Goal: Task Accomplishment & Management: Use online tool/utility

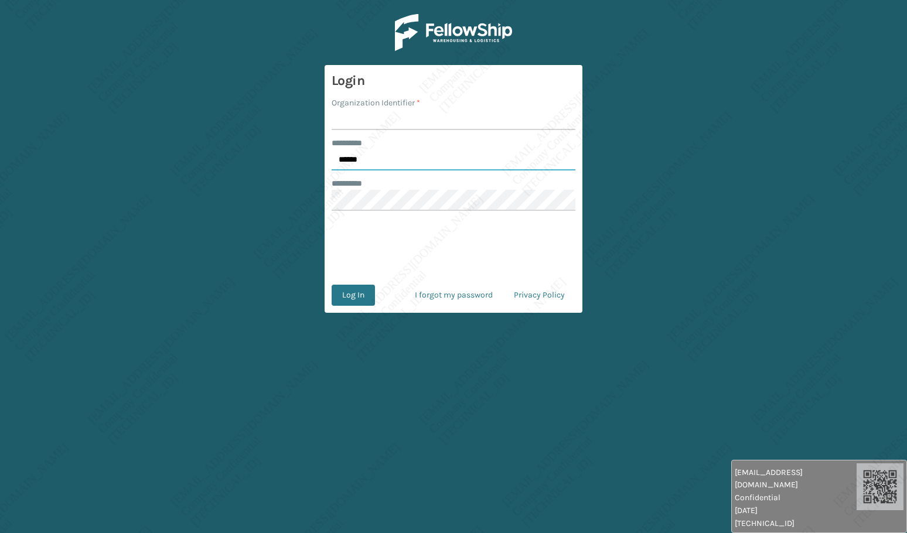
click at [382, 158] on input "******" at bounding box center [453, 159] width 244 height 21
type input "*****"
click at [371, 123] on input "Organization Identifier *" at bounding box center [453, 119] width 244 height 21
type input "[PERSON_NAME]"
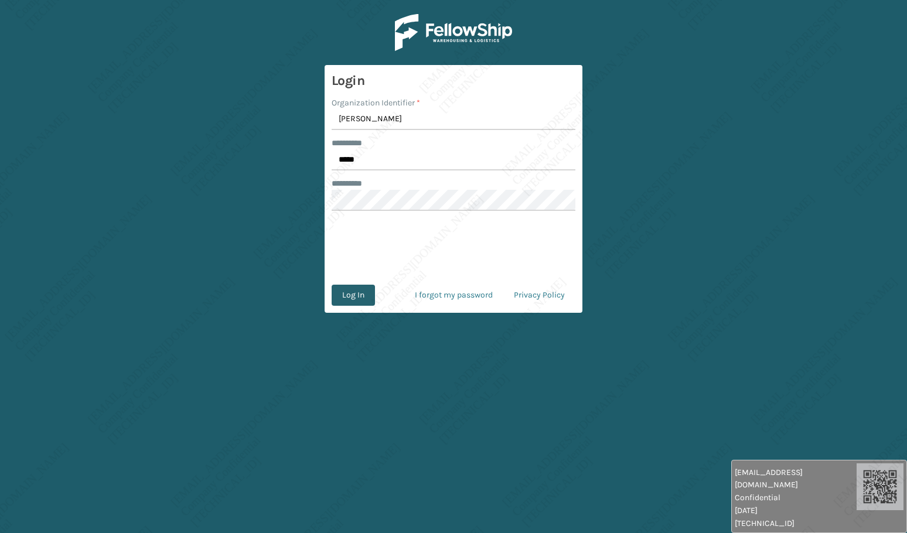
click at [348, 301] on button "Log In" at bounding box center [352, 295] width 43 height 21
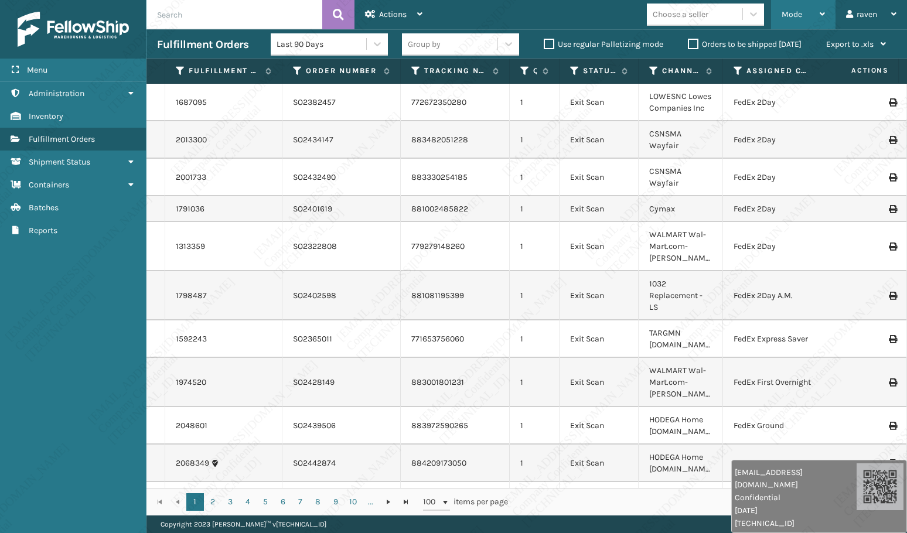
click at [798, 9] on span "Mode" at bounding box center [791, 14] width 20 height 10
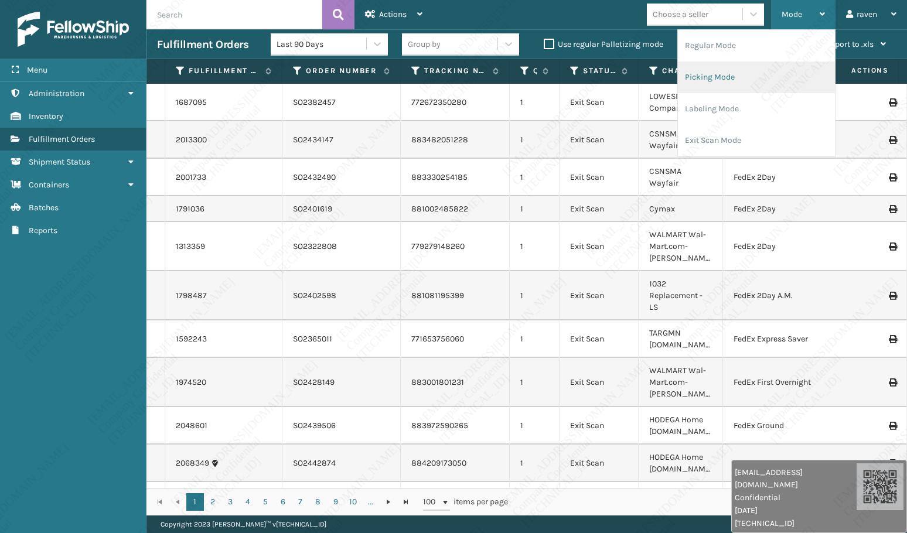
click at [729, 80] on li "Picking Mode" at bounding box center [756, 77] width 157 height 32
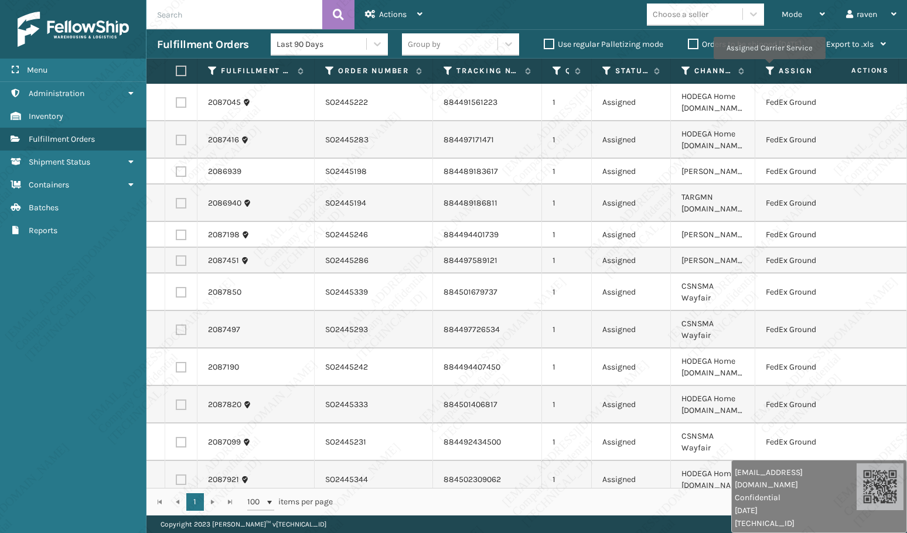
click at [768, 67] on icon at bounding box center [769, 71] width 9 height 11
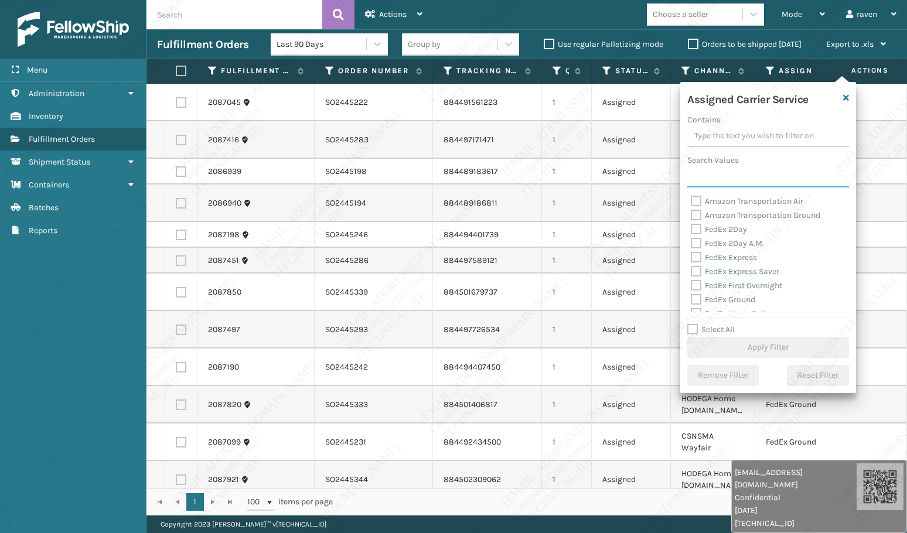
click at [710, 172] on input "Search Values" at bounding box center [768, 176] width 162 height 21
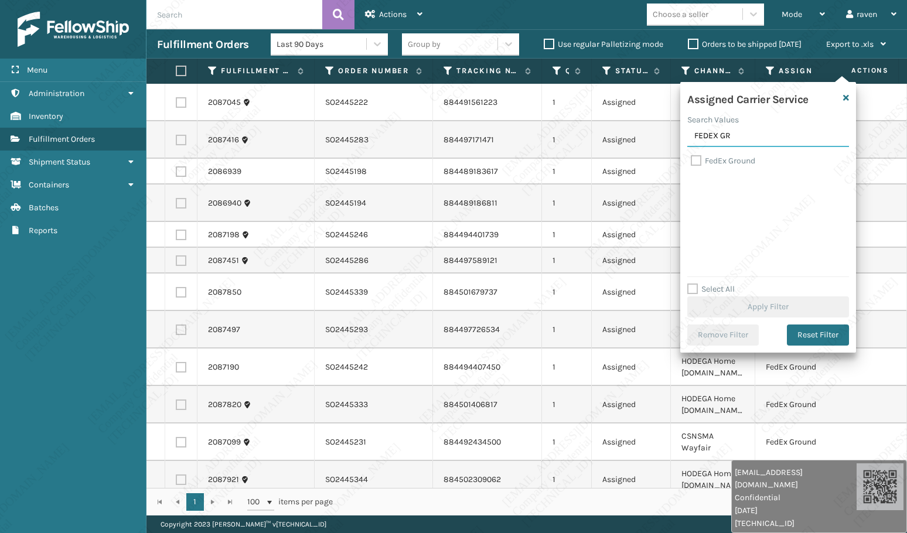
type input "FEDEX GR"
click at [720, 158] on label "FedEx Ground" at bounding box center [722, 161] width 64 height 10
click at [691, 158] on input "FedEx Ground" at bounding box center [690, 158] width 1 height 8
checkbox input "true"
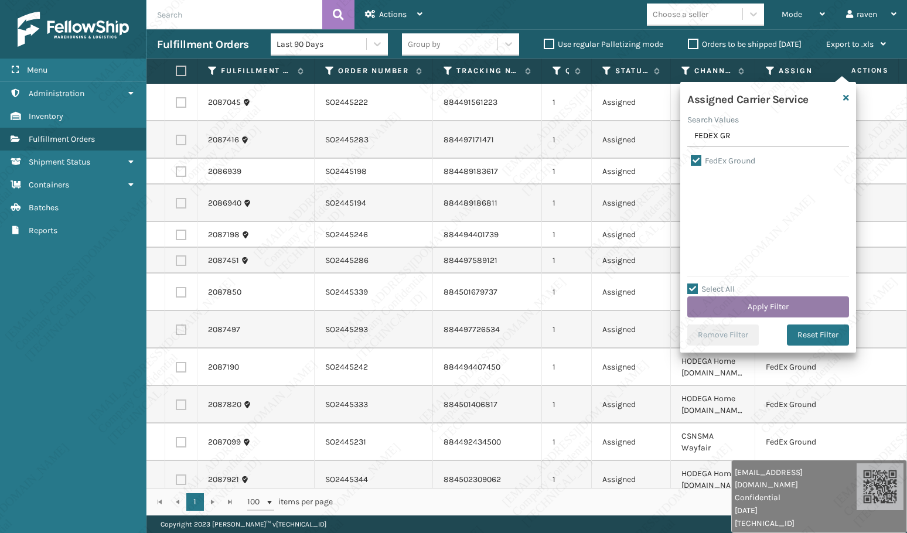
click at [770, 303] on button "Apply Filter" at bounding box center [768, 306] width 162 height 21
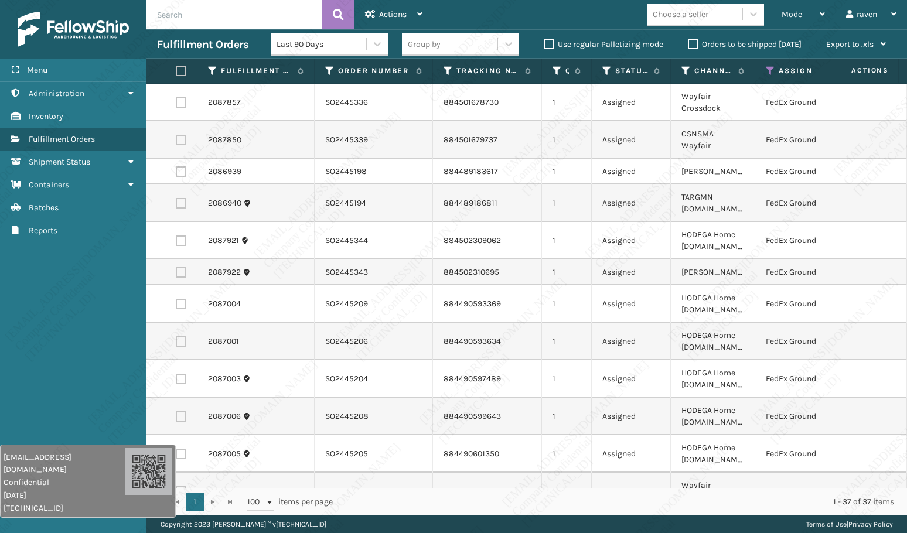
drag, startPoint x: 278, startPoint y: 509, endPoint x: 132, endPoint y: 477, distance: 149.3
click at [57, 489] on span "[DATE]" at bounding box center [65, 495] width 122 height 12
click at [177, 73] on label at bounding box center [179, 71] width 7 height 11
click at [176, 73] on input "checkbox" at bounding box center [176, 71] width 1 height 8
checkbox input "true"
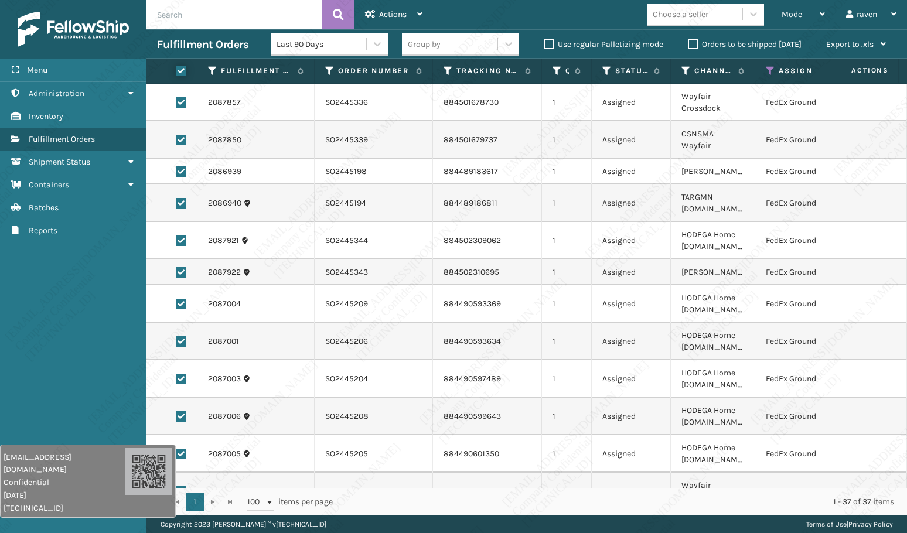
checkbox input "true"
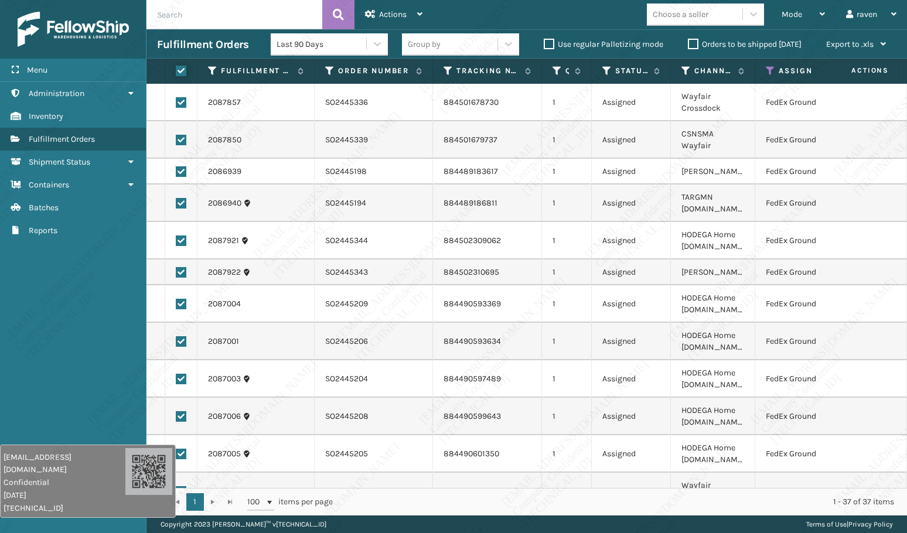
checkbox input "true"
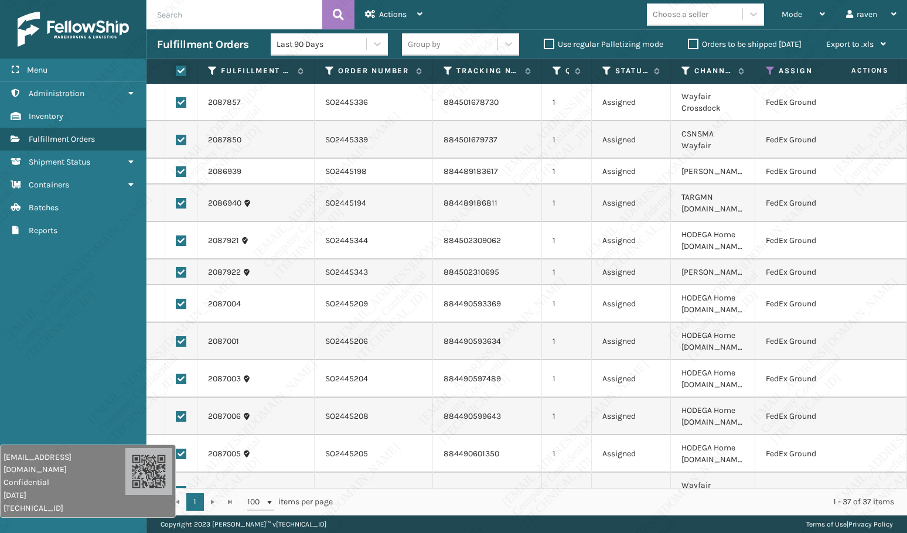
checkbox input "true"
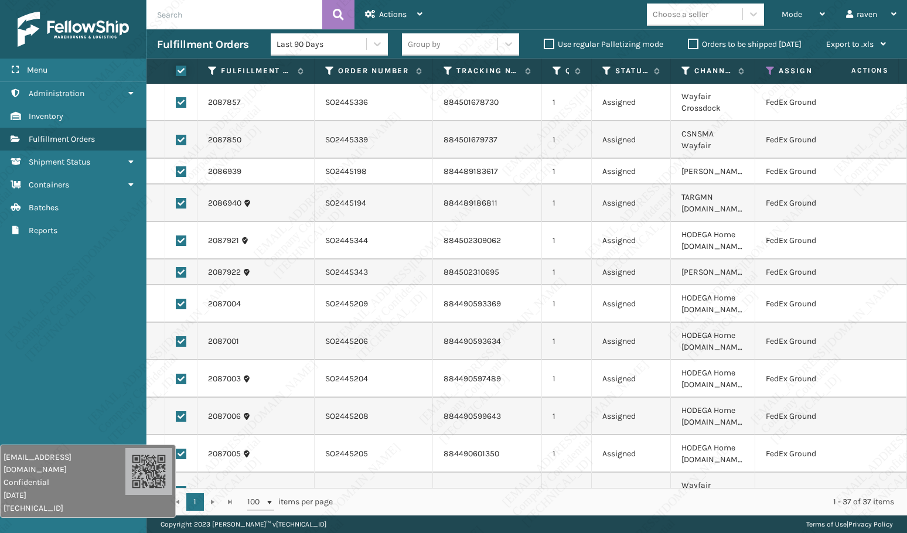
checkbox input "true"
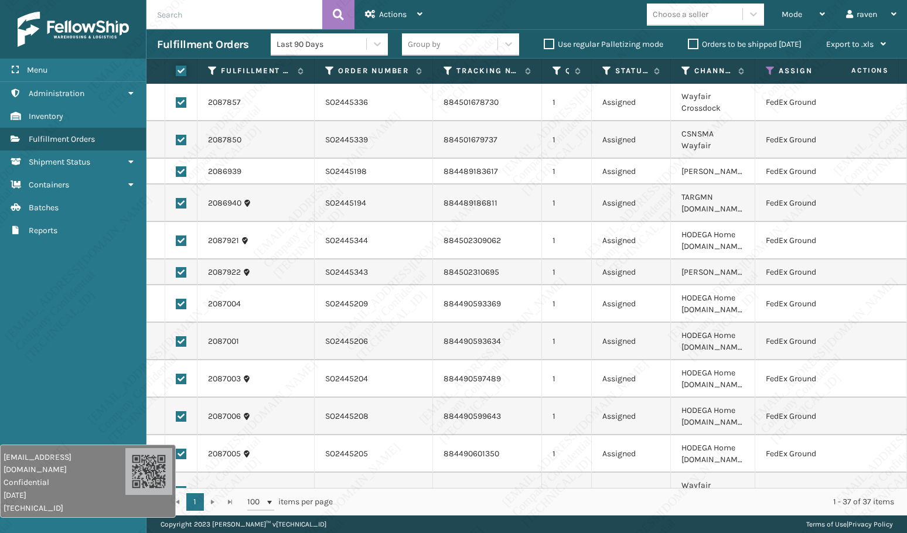
checkbox input "true"
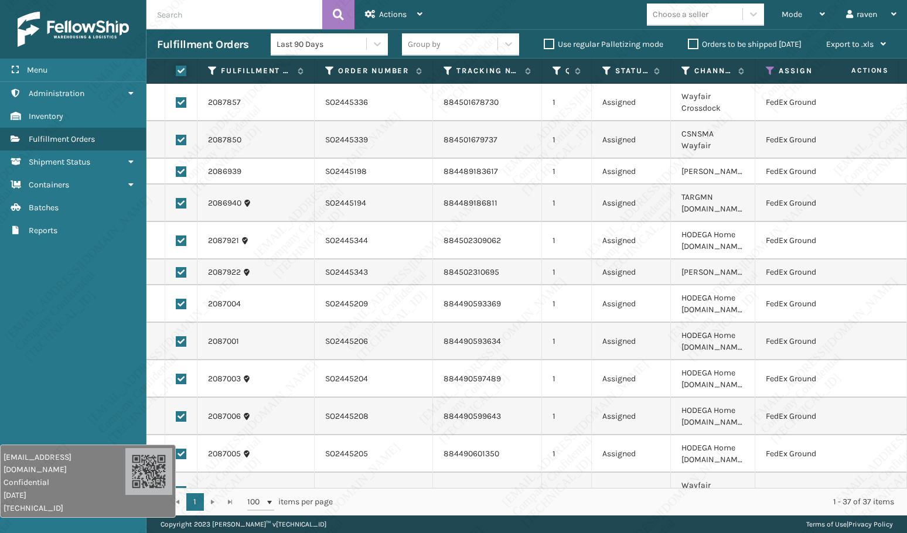
checkbox input "true"
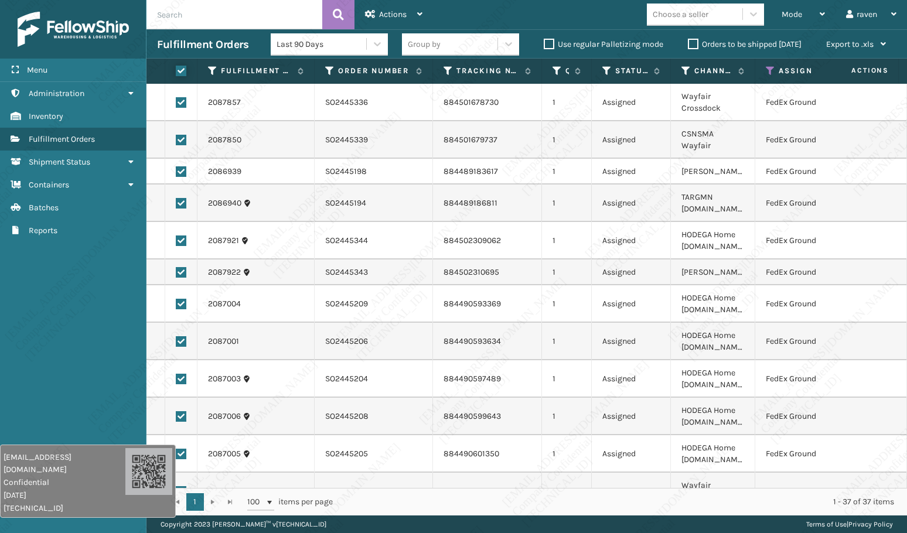
checkbox input "true"
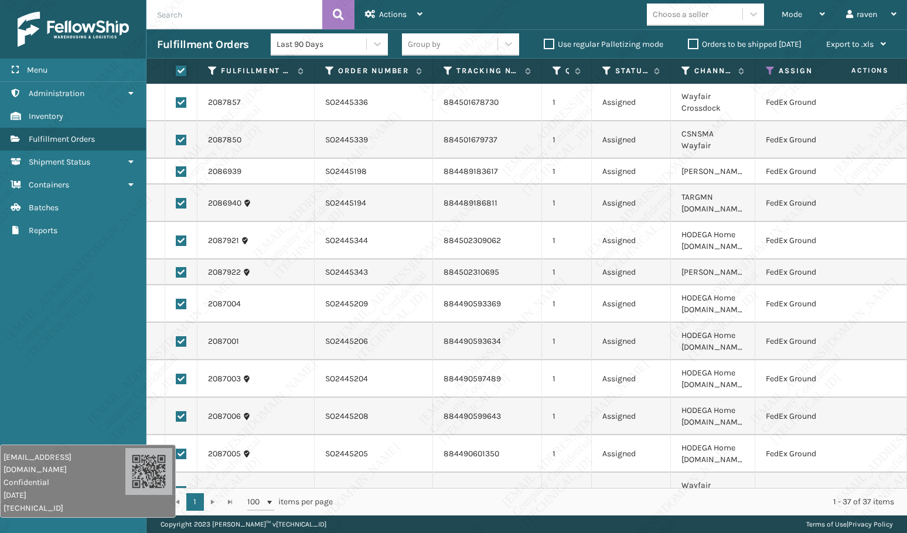
checkbox input "true"
click at [393, 23] on div "Actions" at bounding box center [393, 14] width 57 height 29
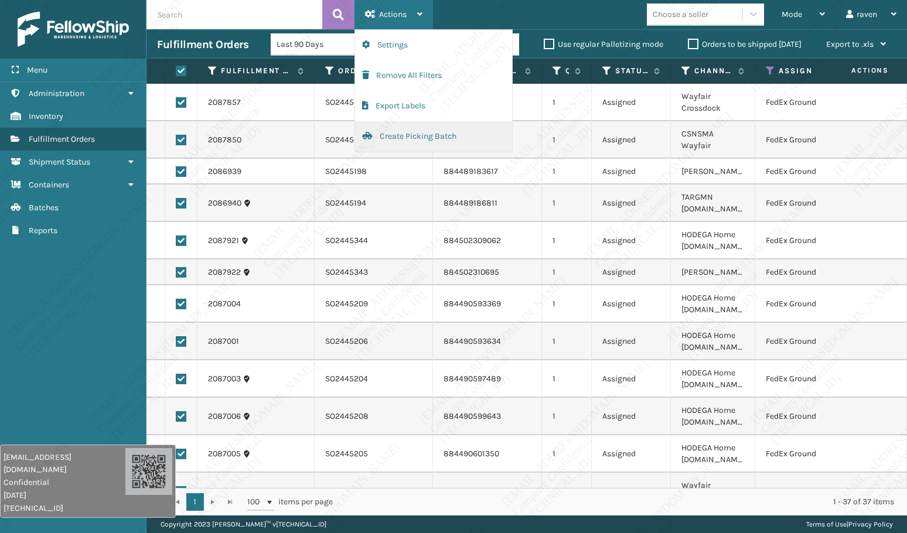
click at [398, 134] on button "Create Picking Batch" at bounding box center [433, 136] width 157 height 30
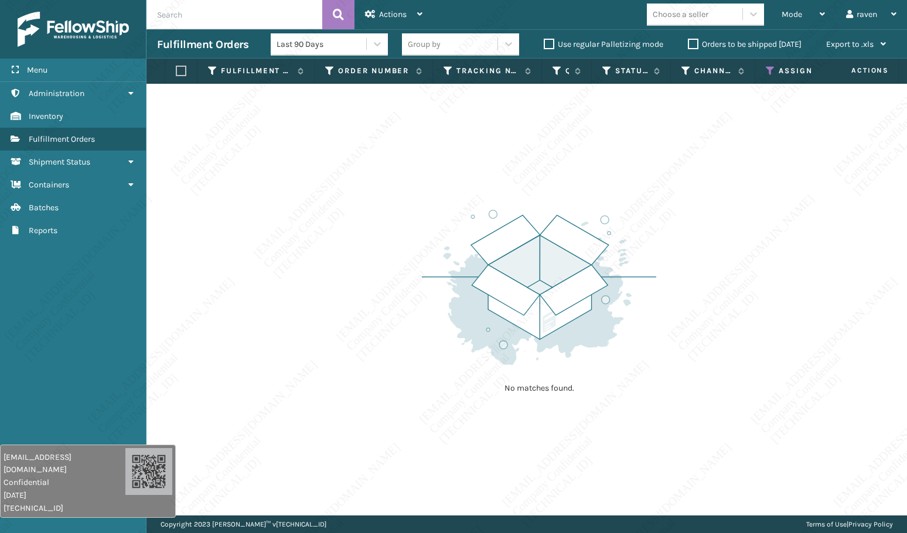
click at [771, 73] on icon at bounding box center [769, 71] width 9 height 11
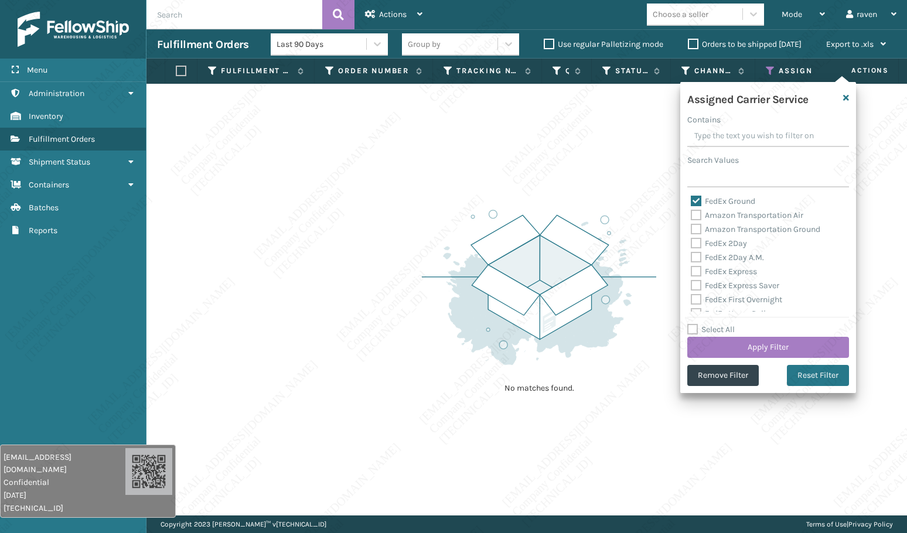
click at [703, 200] on label "FedEx Ground" at bounding box center [722, 201] width 64 height 10
click at [691, 200] on input "FedEx Ground" at bounding box center [690, 198] width 1 height 8
checkbox input "false"
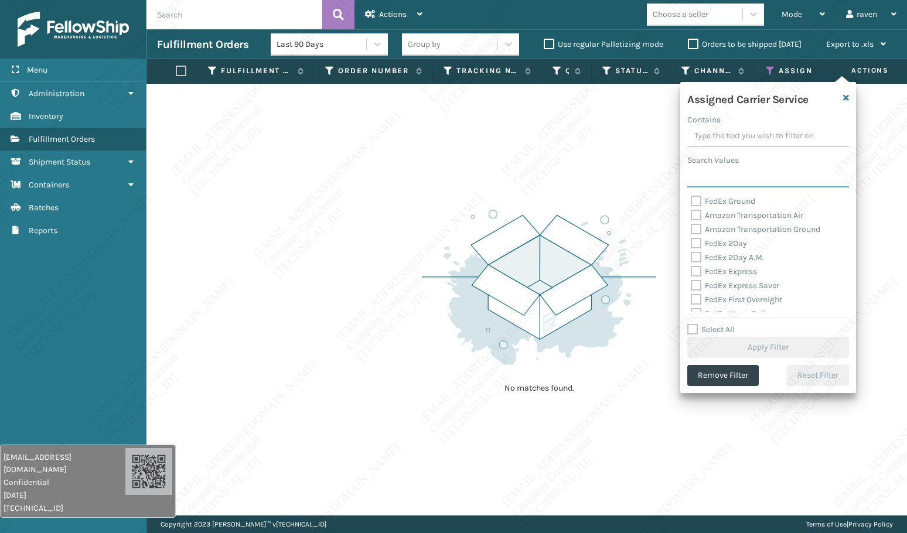
click at [713, 179] on input "Search Values" at bounding box center [768, 176] width 162 height 21
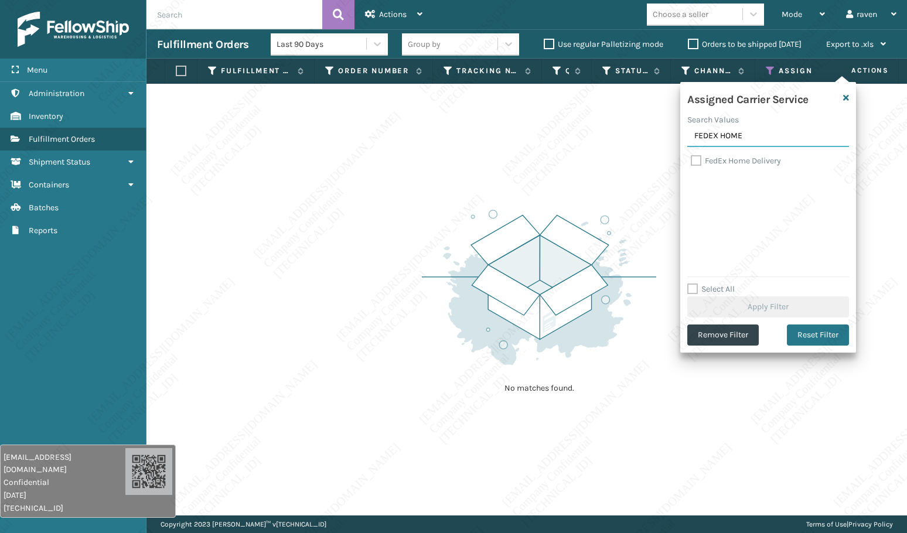
type input "FEDEX HOME"
click at [720, 162] on label "FedEx Home Delivery" at bounding box center [735, 161] width 90 height 10
click at [691, 162] on input "FedEx Home Delivery" at bounding box center [690, 158] width 1 height 8
checkbox input "true"
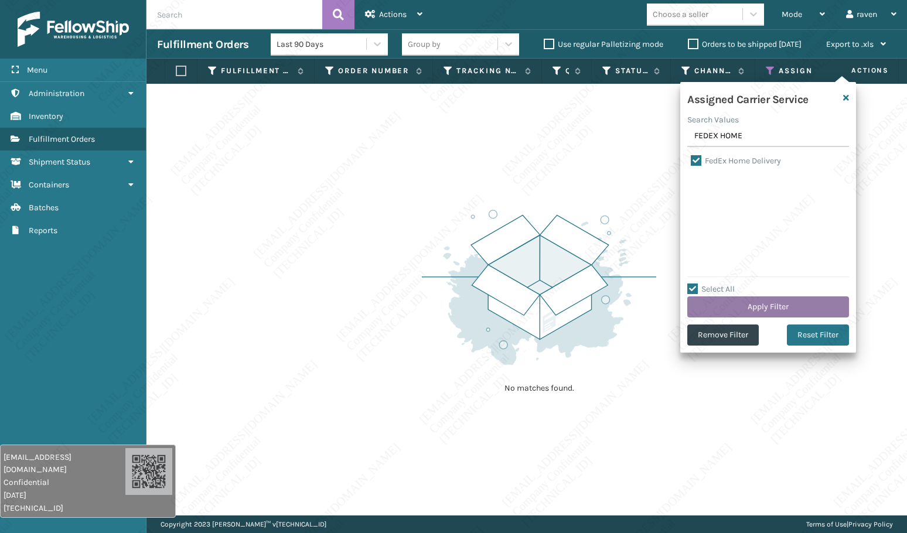
click at [763, 302] on button "Apply Filter" at bounding box center [768, 306] width 162 height 21
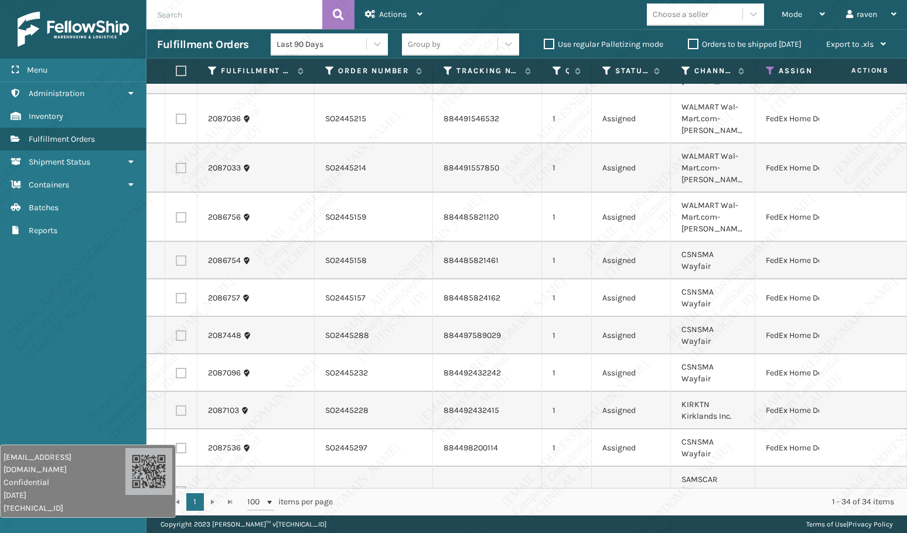
scroll to position [761, 0]
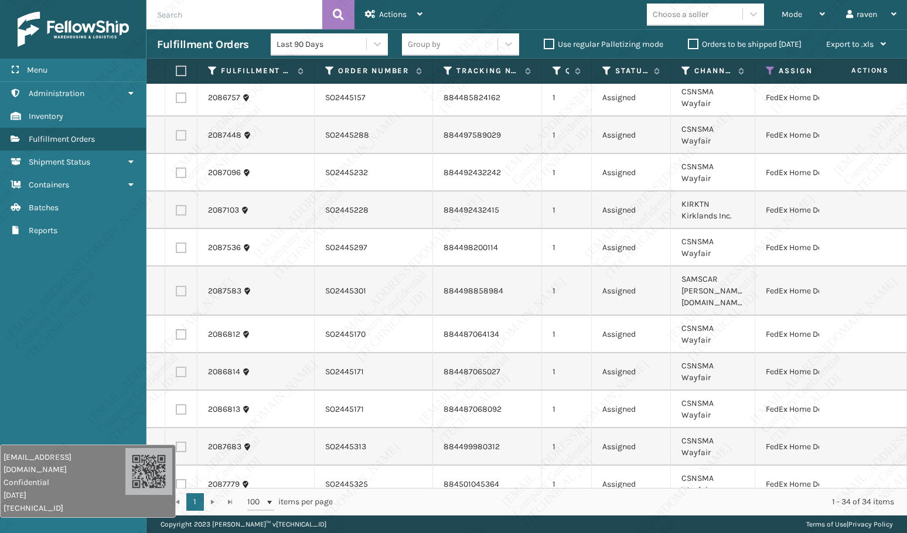
click at [175, 72] on th at bounding box center [181, 71] width 32 height 25
click at [179, 73] on label at bounding box center [179, 71] width 7 height 11
click at [176, 73] on input "checkbox" at bounding box center [176, 71] width 1 height 8
checkbox input "true"
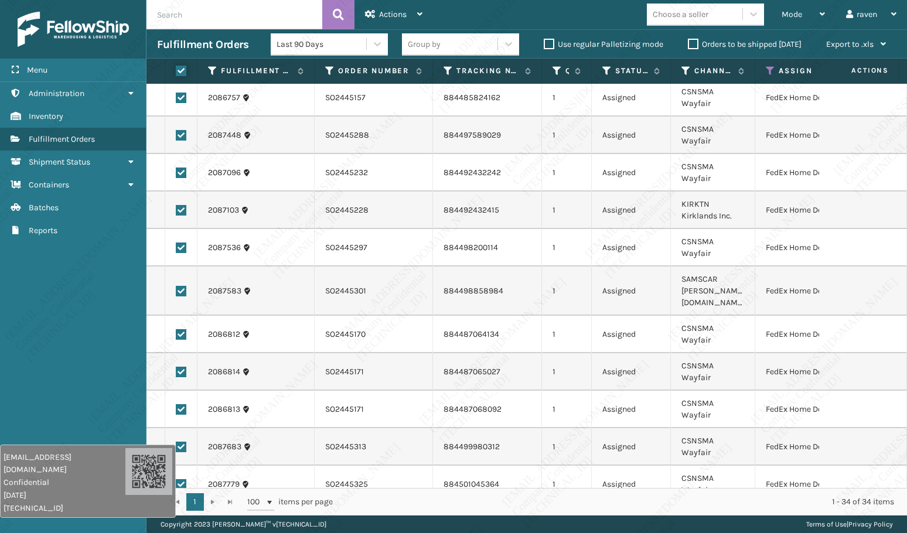
checkbox input "true"
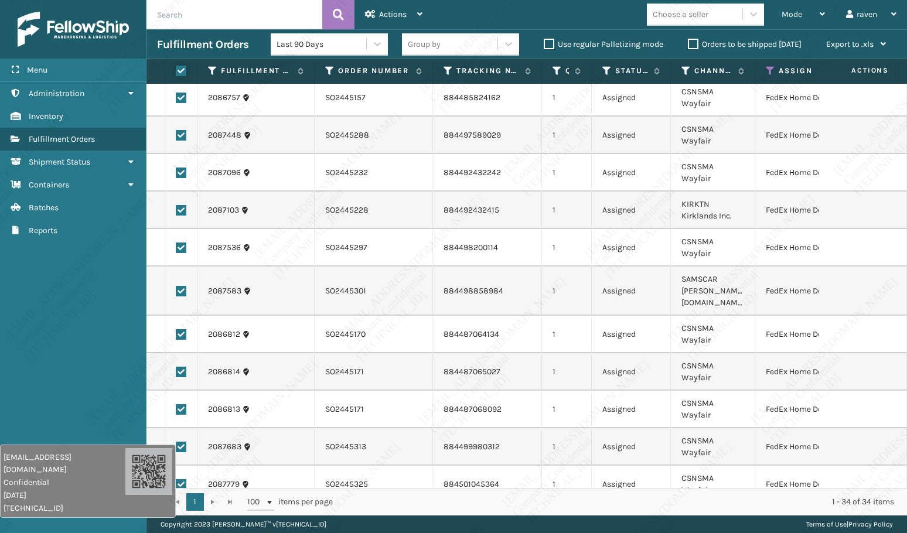
checkbox input "true"
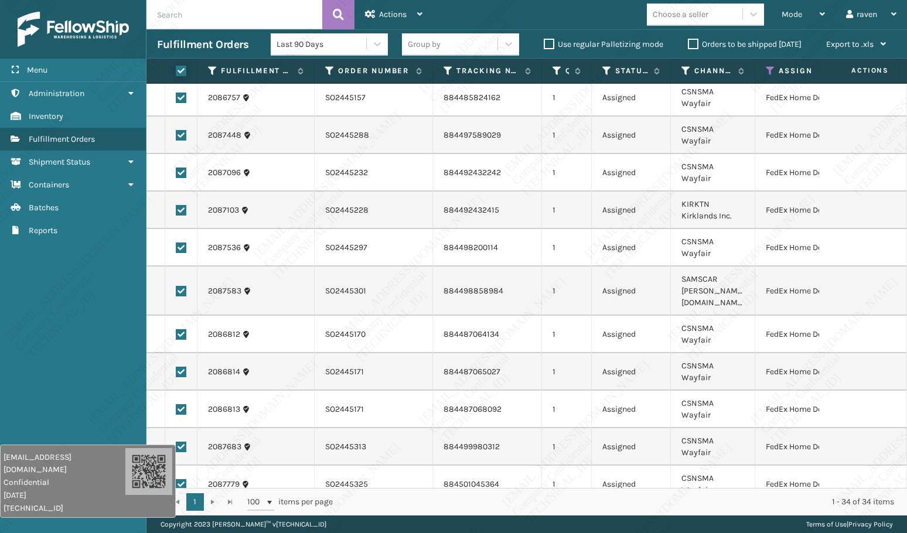
checkbox input "true"
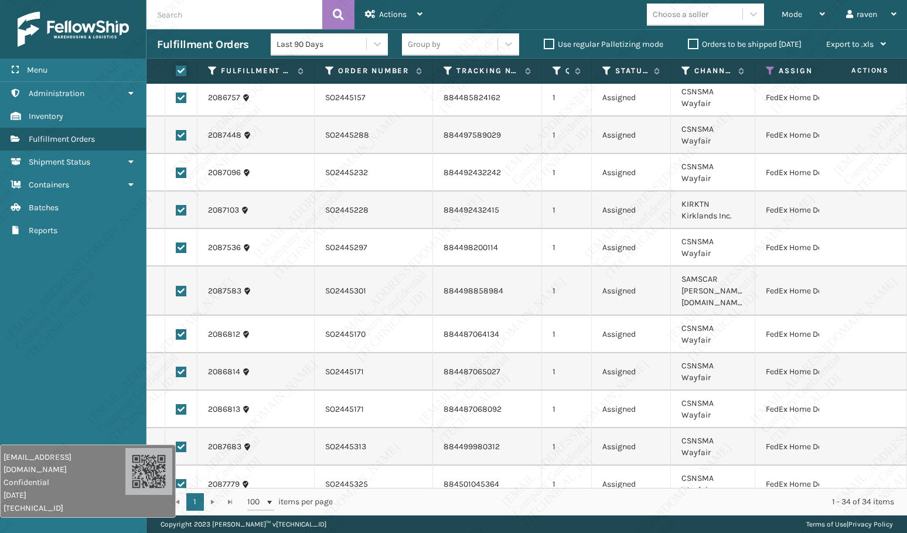
checkbox input "true"
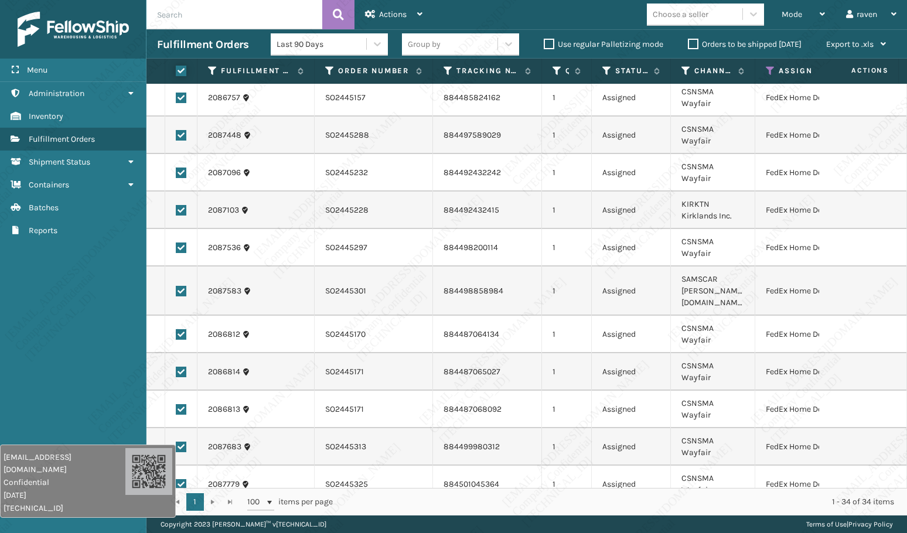
checkbox input "true"
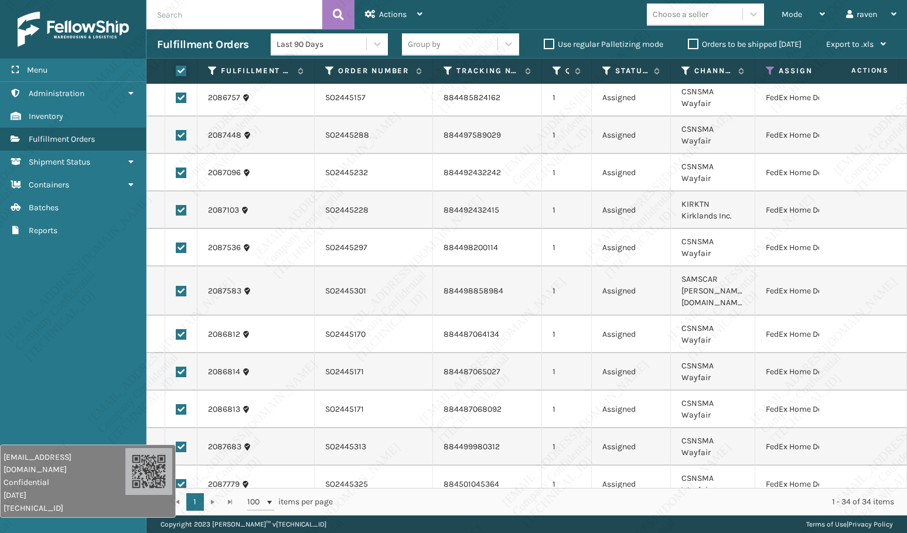
checkbox input "true"
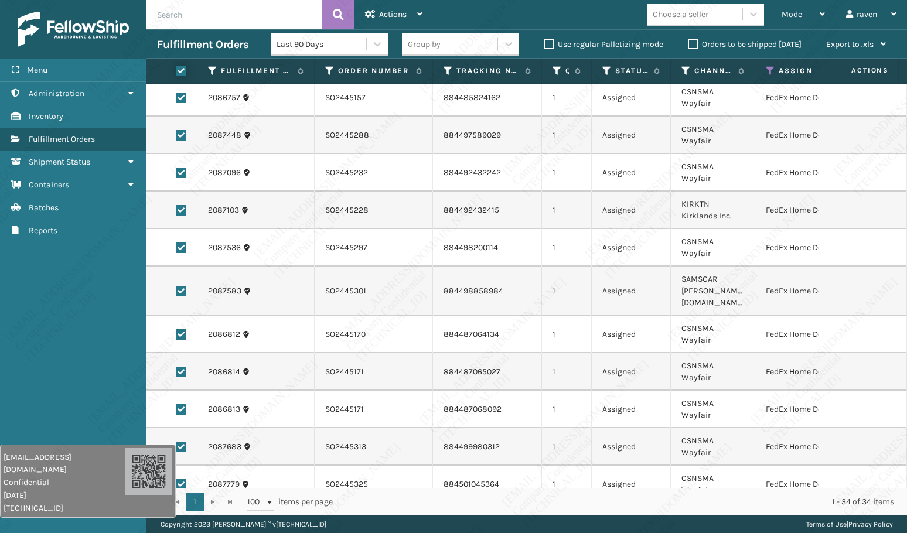
checkbox input "true"
click at [379, 16] on span "Actions" at bounding box center [393, 14] width 28 height 10
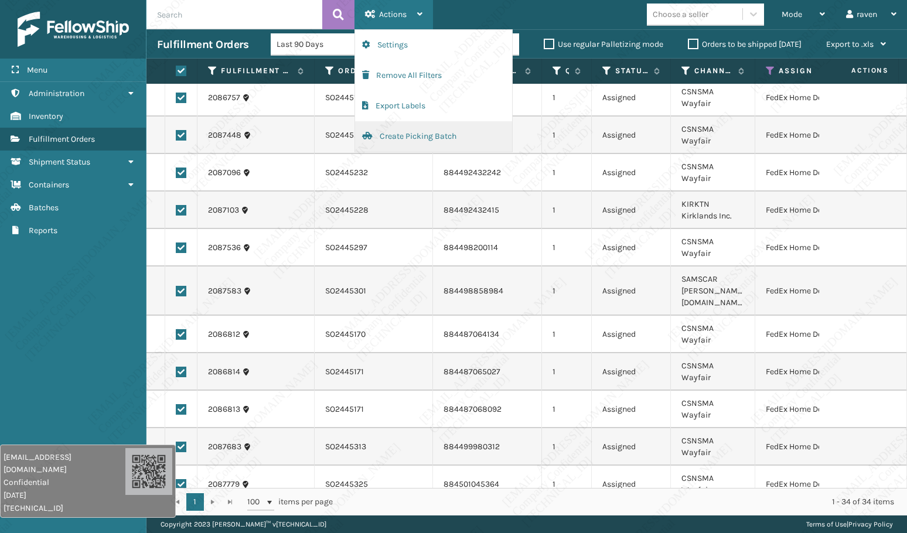
click at [389, 138] on button "Create Picking Batch" at bounding box center [433, 136] width 157 height 30
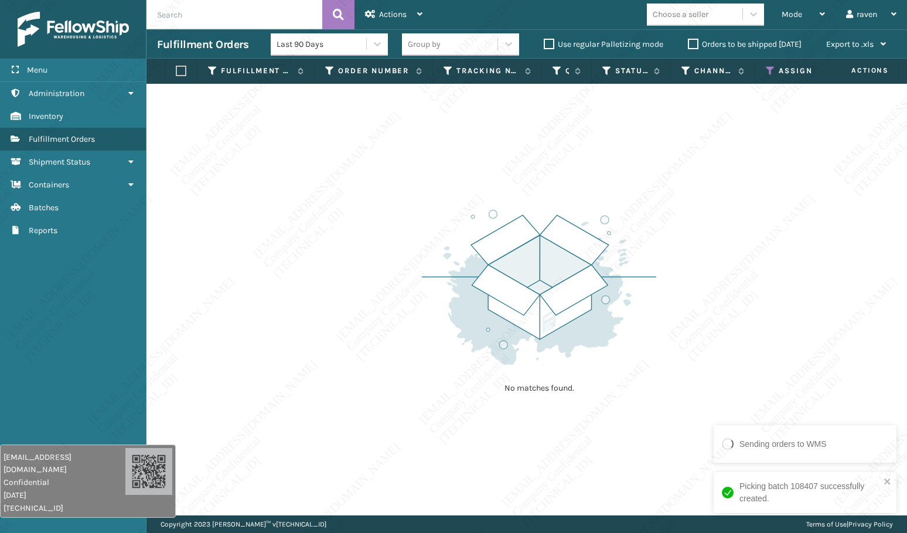
click at [766, 66] on icon at bounding box center [769, 71] width 9 height 11
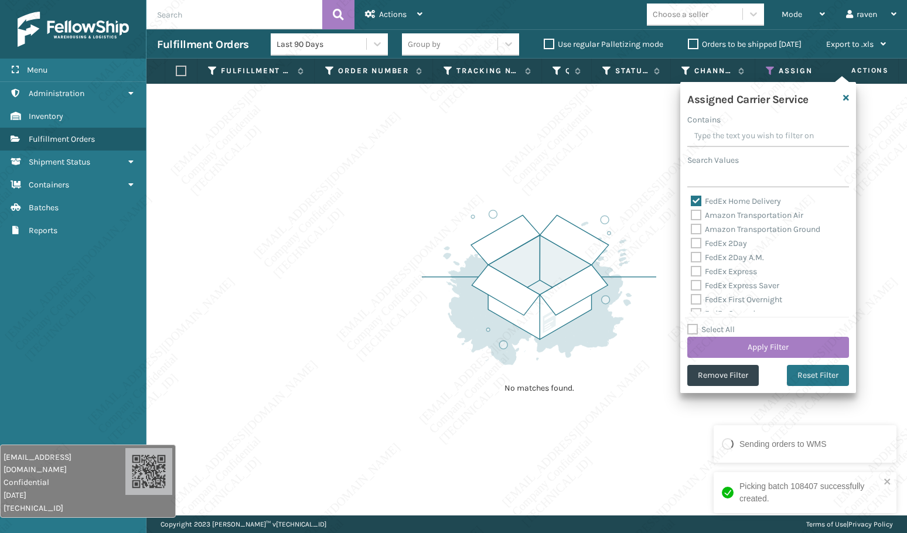
click at [703, 203] on label "FedEx Home Delivery" at bounding box center [735, 201] width 90 height 10
click at [691, 202] on input "FedEx Home Delivery" at bounding box center [690, 198] width 1 height 8
checkbox input "false"
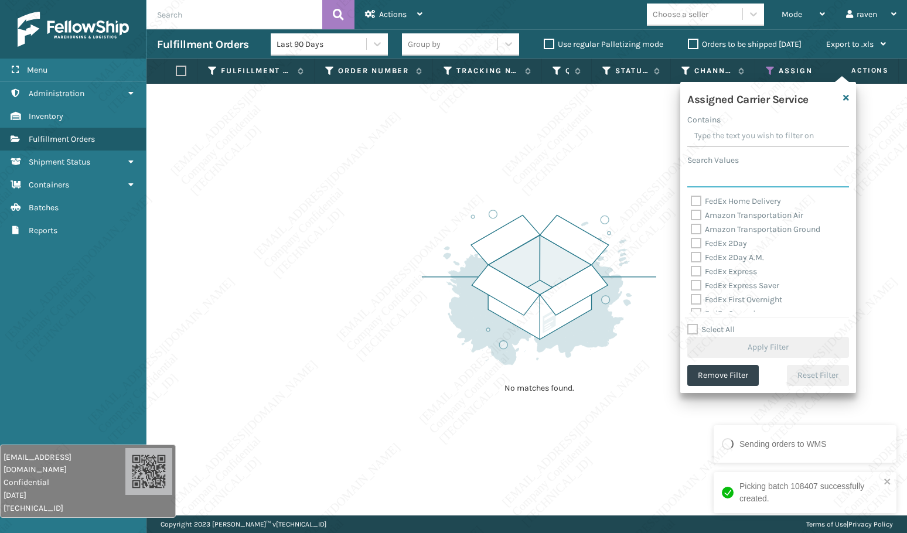
click at [708, 182] on input "Search Values" at bounding box center [768, 176] width 162 height 21
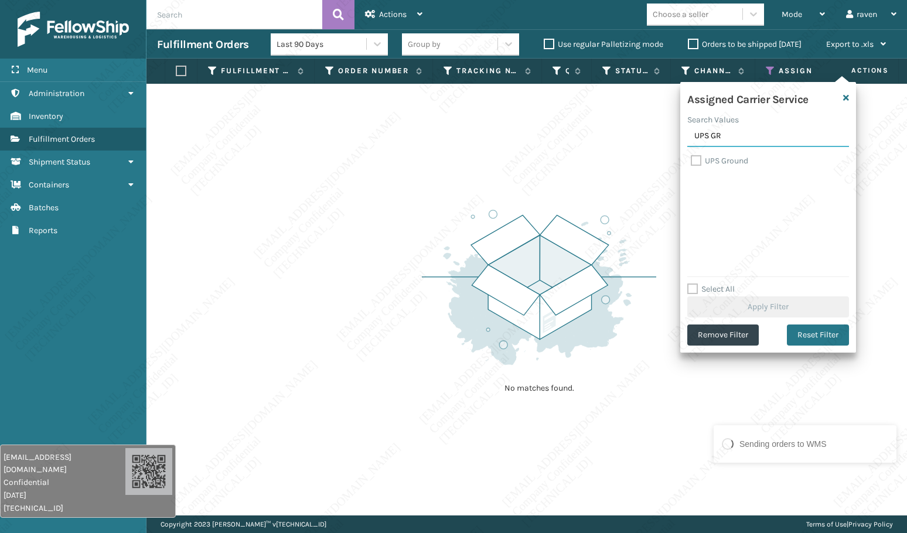
type input "UPS GR"
click at [714, 163] on label "UPS Ground" at bounding box center [718, 161] width 57 height 10
click at [691, 162] on input "UPS Ground" at bounding box center [690, 158] width 1 height 8
checkbox input "true"
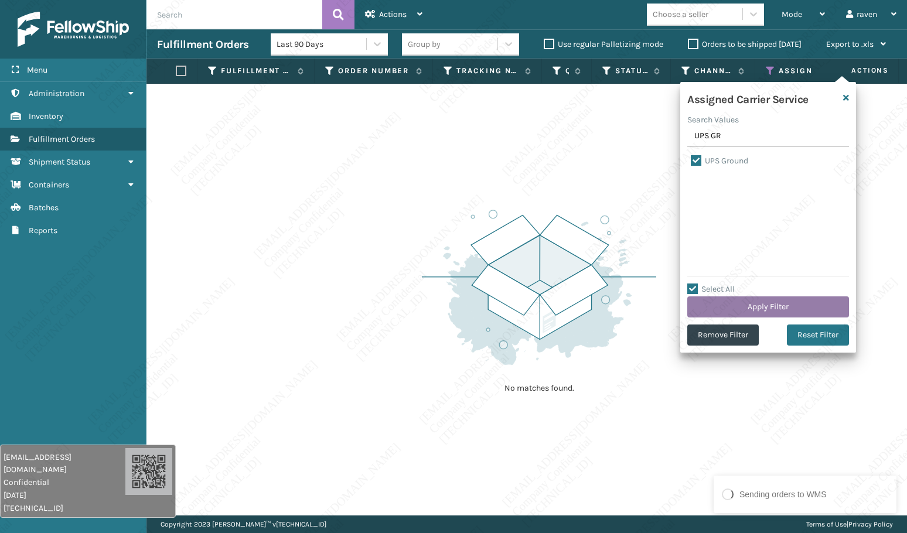
click at [755, 307] on button "Apply Filter" at bounding box center [768, 306] width 162 height 21
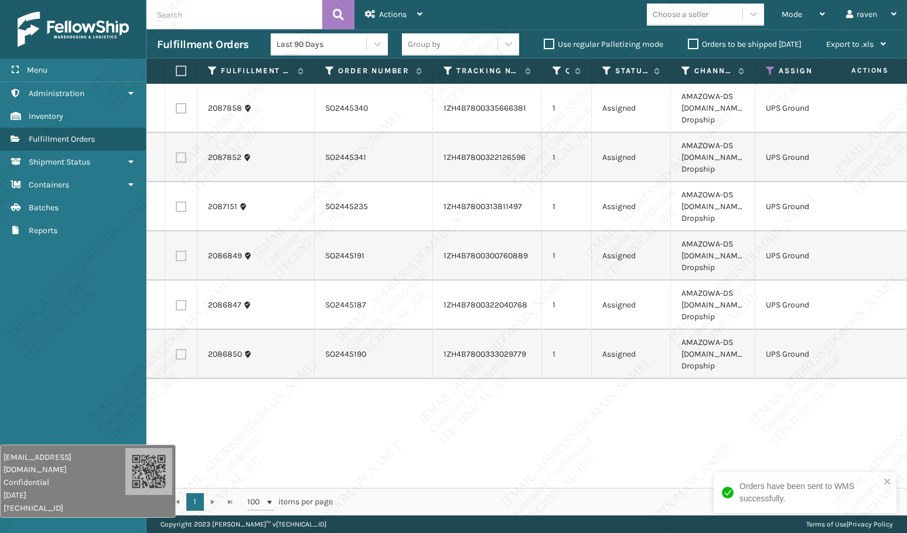
click at [179, 69] on label at bounding box center [179, 71] width 7 height 11
click at [176, 69] on input "checkbox" at bounding box center [176, 71] width 1 height 8
checkbox input "true"
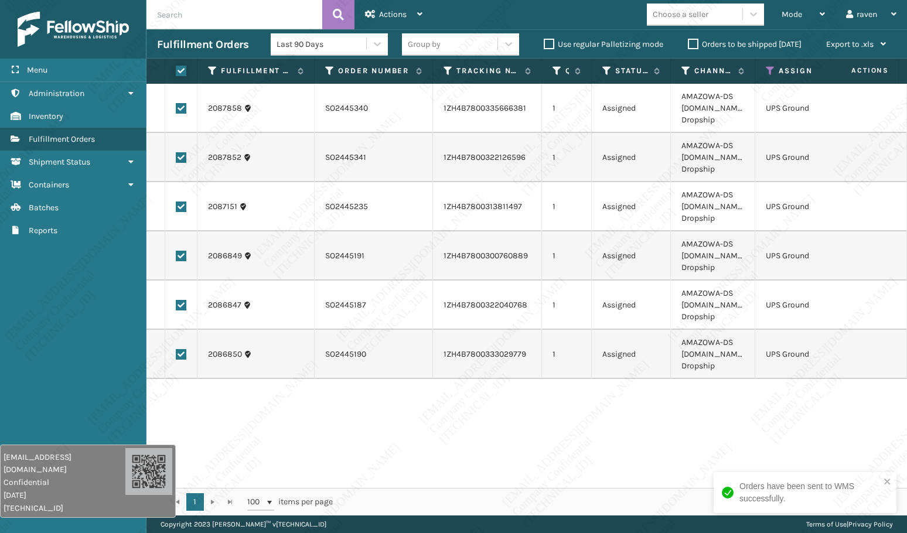
checkbox input "true"
click at [379, 16] on span "Actions" at bounding box center [393, 14] width 28 height 10
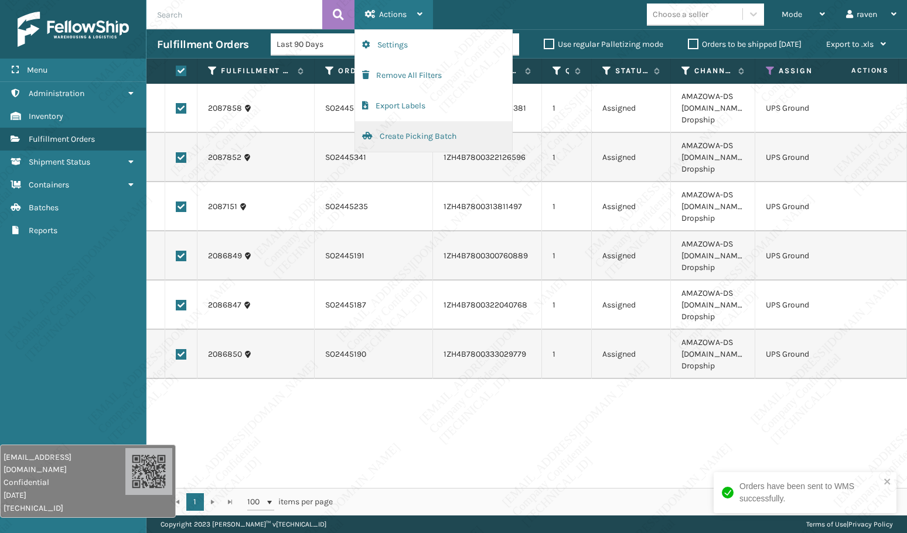
click at [387, 140] on button "Create Picking Batch" at bounding box center [433, 136] width 157 height 30
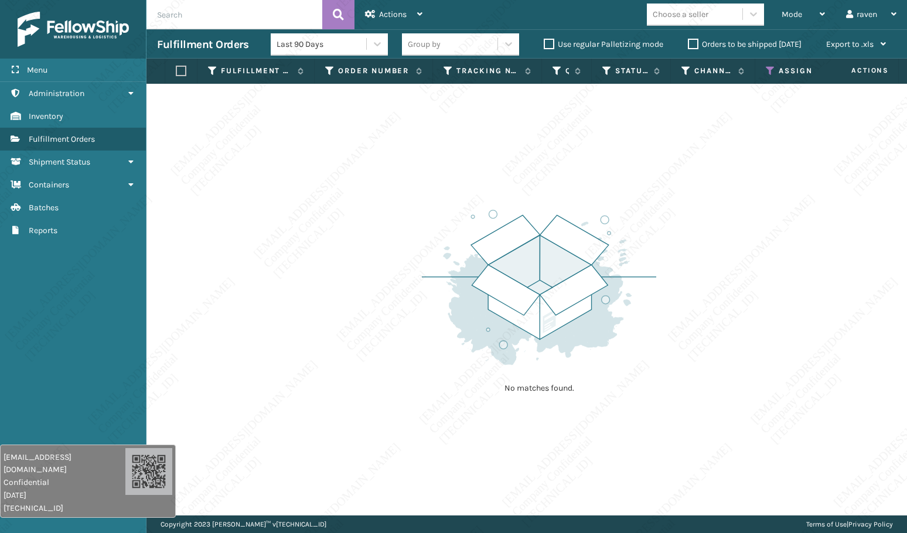
click at [768, 68] on icon at bounding box center [769, 71] width 9 height 11
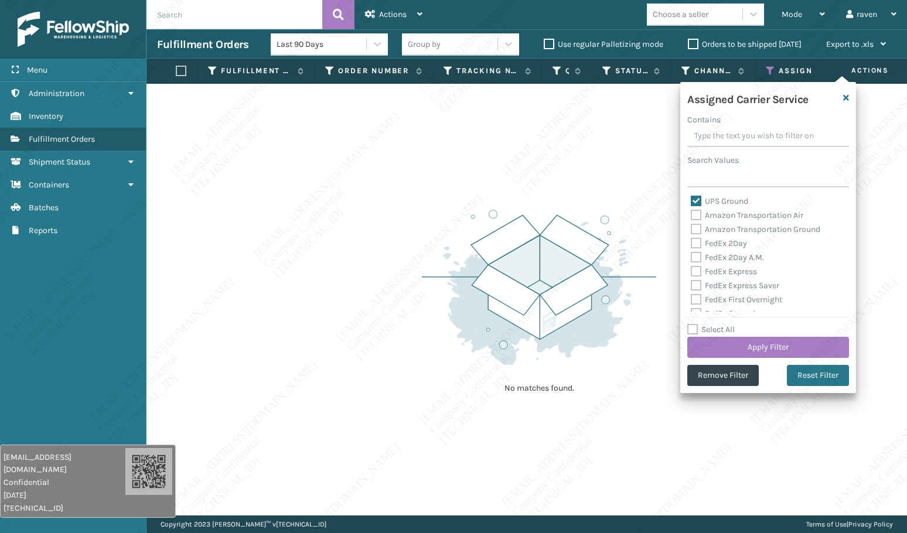
click at [730, 388] on div "Assigned Carrier Service Contains Search Values UPS Ground Amazon Transportatio…" at bounding box center [768, 237] width 176 height 311
click at [737, 370] on button "Remove Filter" at bounding box center [722, 375] width 71 height 21
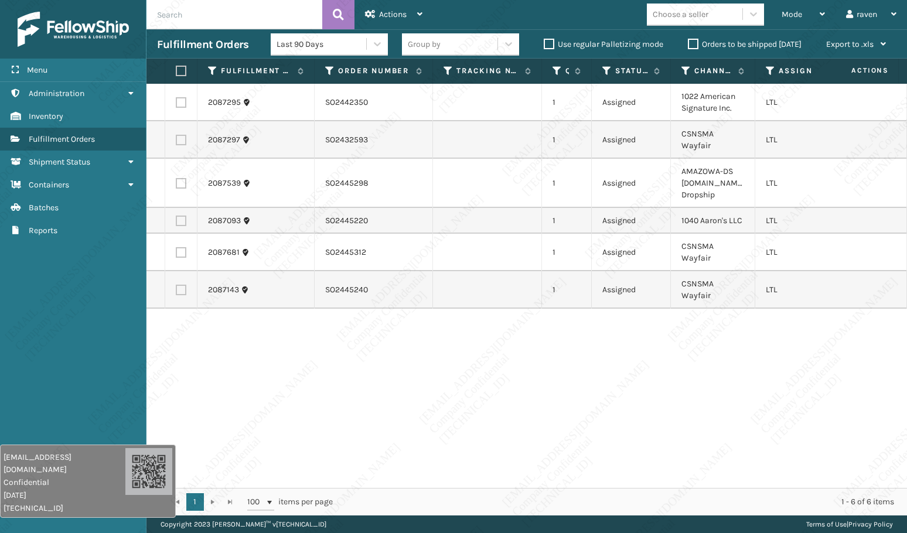
click at [182, 178] on label at bounding box center [181, 183] width 11 height 11
click at [176, 178] on input "checkbox" at bounding box center [176, 182] width 1 height 8
checkbox input "true"
click at [400, 13] on span "Actions" at bounding box center [393, 14] width 28 height 10
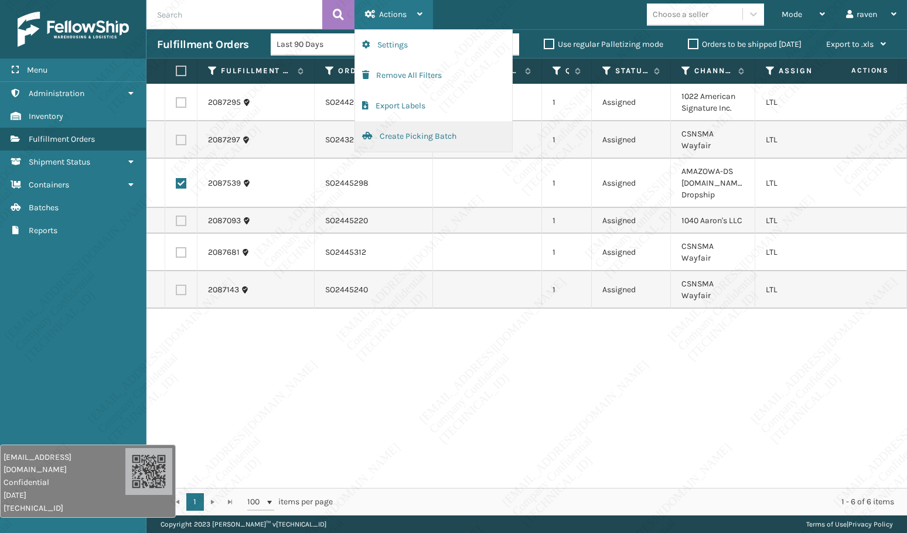
click at [412, 134] on button "Create Picking Batch" at bounding box center [433, 136] width 157 height 30
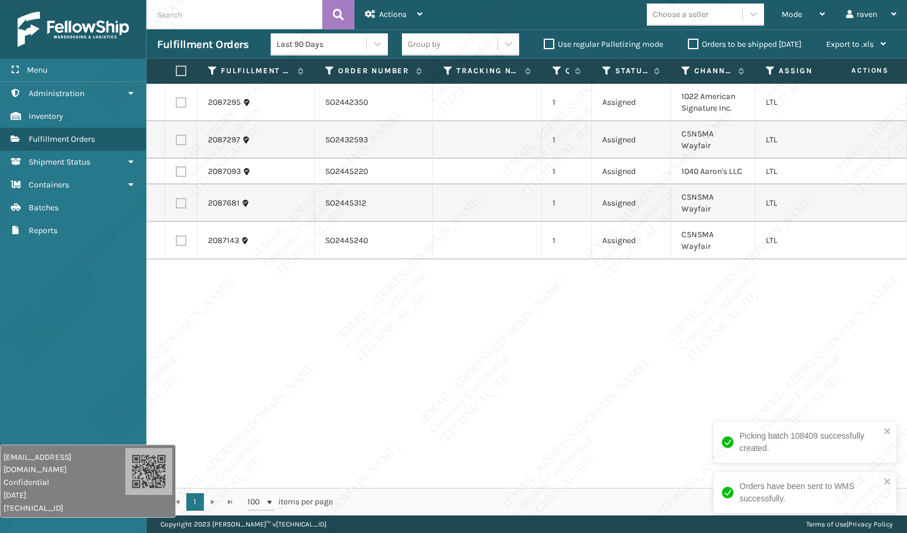
click at [731, 350] on div "2087295 SO2442350 1 Assigned 1022 American Signature Inc. LTL 2087297 SO2432593…" at bounding box center [526, 286] width 760 height 404
click at [685, 70] on icon at bounding box center [685, 71] width 9 height 11
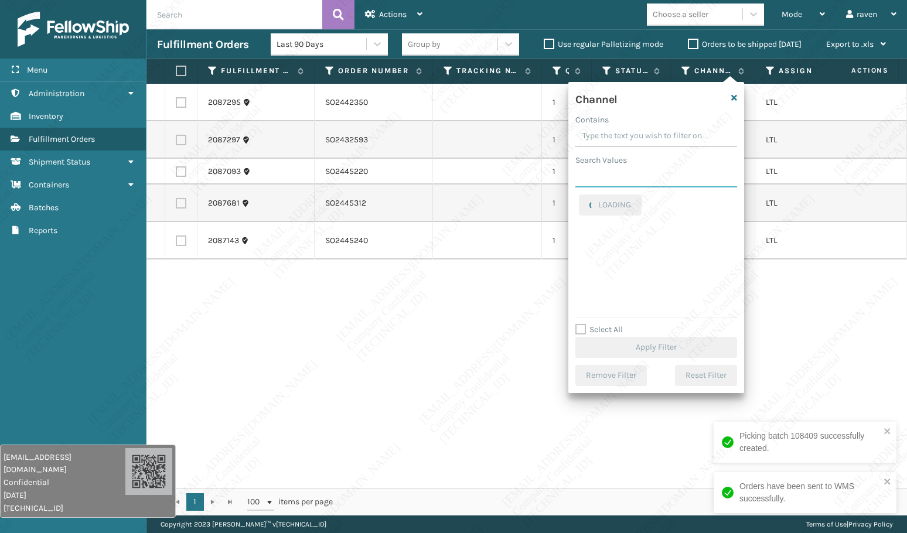
click at [619, 178] on input "Search Values" at bounding box center [656, 176] width 162 height 21
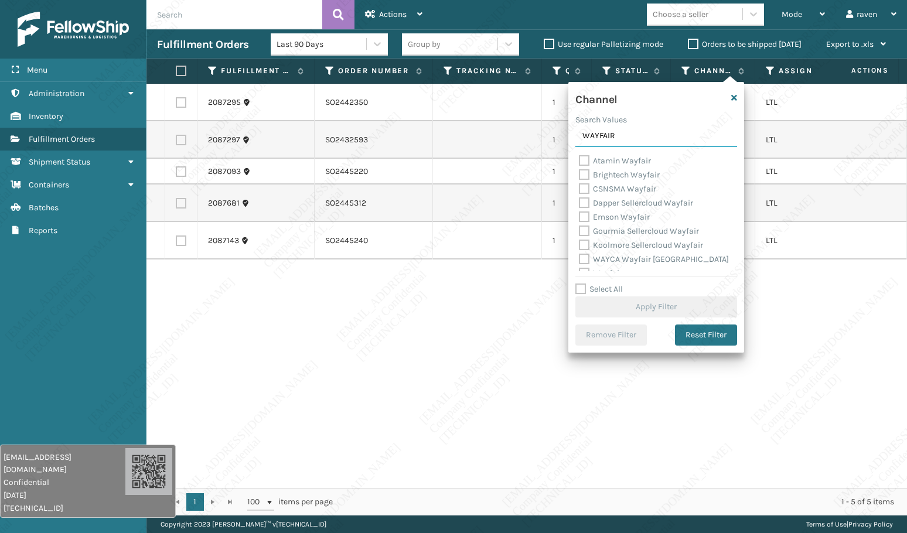
scroll to position [37, 0]
type input "WAYFAIR"
click at [603, 235] on label "Wayfair" at bounding box center [600, 236] width 43 height 10
click at [579, 235] on input "Wayfair" at bounding box center [579, 233] width 1 height 8
checkbox input "true"
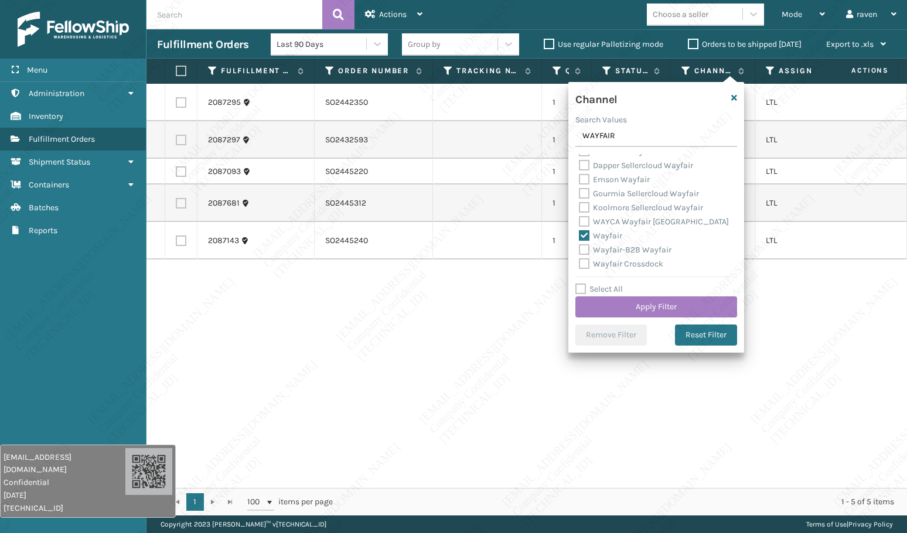
click at [632, 250] on label "Wayfair-B2B Wayfair" at bounding box center [625, 250] width 93 height 10
click at [579, 250] on input "Wayfair-B2B Wayfair" at bounding box center [579, 247] width 1 height 8
checkbox input "true"
click at [624, 186] on label "CSNSMA Wayfair" at bounding box center [617, 189] width 77 height 10
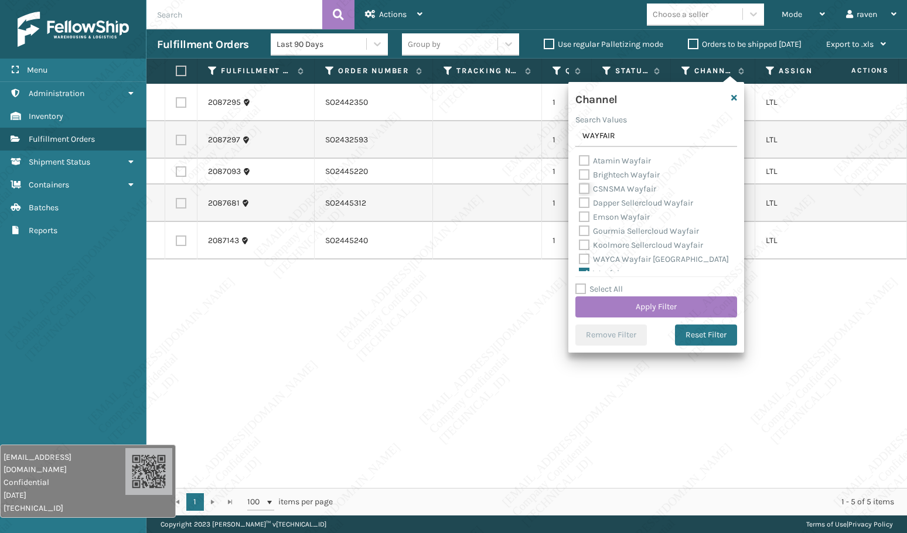
click at [579, 186] on input "CSNSMA Wayfair" at bounding box center [579, 186] width 1 height 8
checkbox input "true"
click at [665, 308] on button "Apply Filter" at bounding box center [656, 306] width 162 height 21
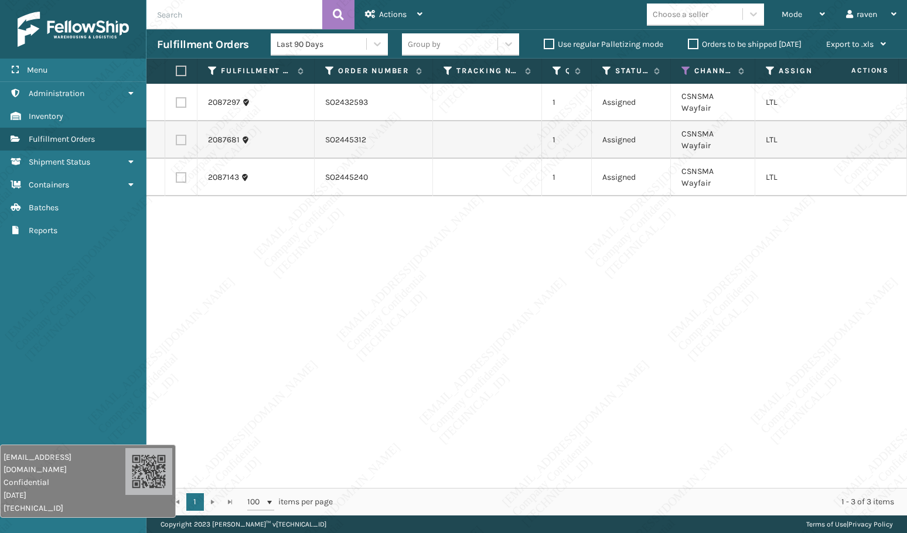
click at [180, 70] on label at bounding box center [179, 71] width 7 height 11
click at [176, 70] on input "checkbox" at bounding box center [176, 71] width 1 height 8
checkbox input "true"
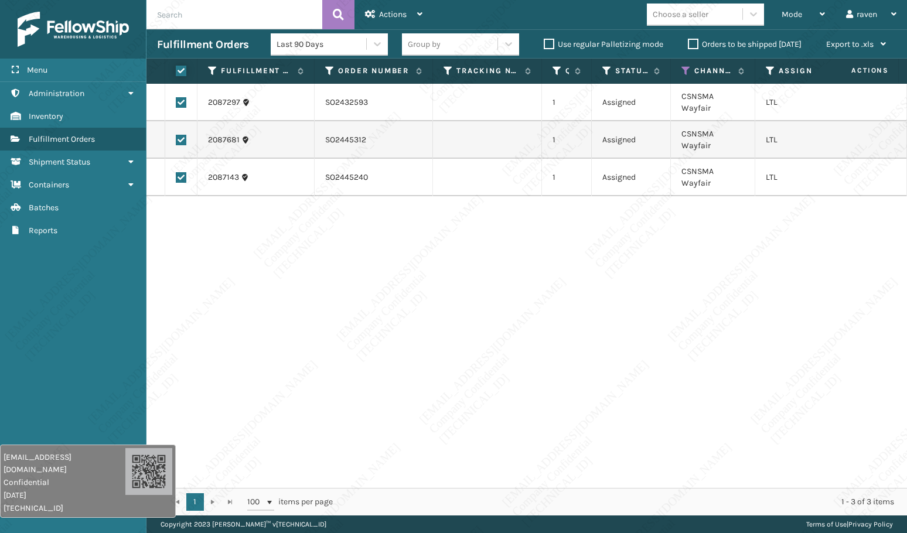
checkbox input "true"
click at [387, 11] on span "Actions" at bounding box center [393, 14] width 28 height 10
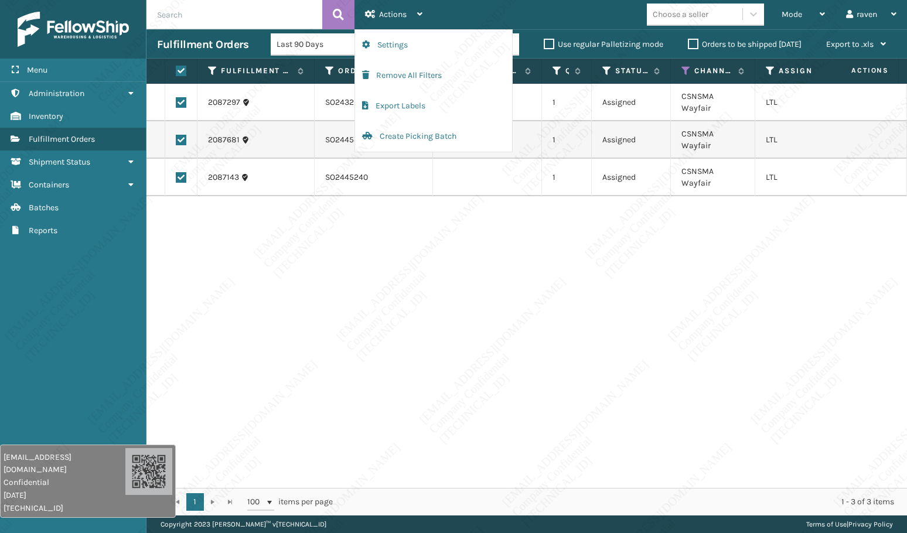
click at [407, 283] on div "2087297 SO2432593 1 Assigned CSNSMA Wayfair LTL 2087681 SO2445312 1 Assigned CS…" at bounding box center [526, 286] width 760 height 404
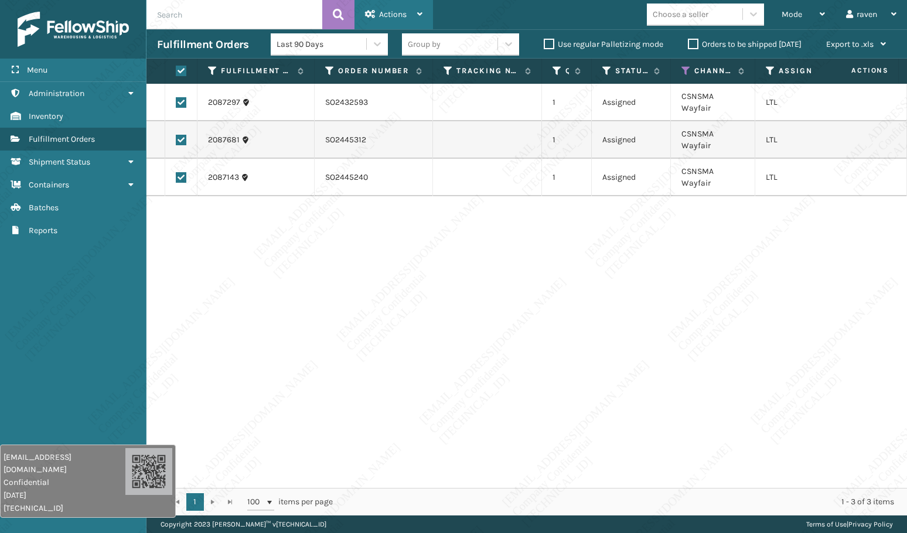
click at [393, 11] on span "Actions" at bounding box center [393, 14] width 28 height 10
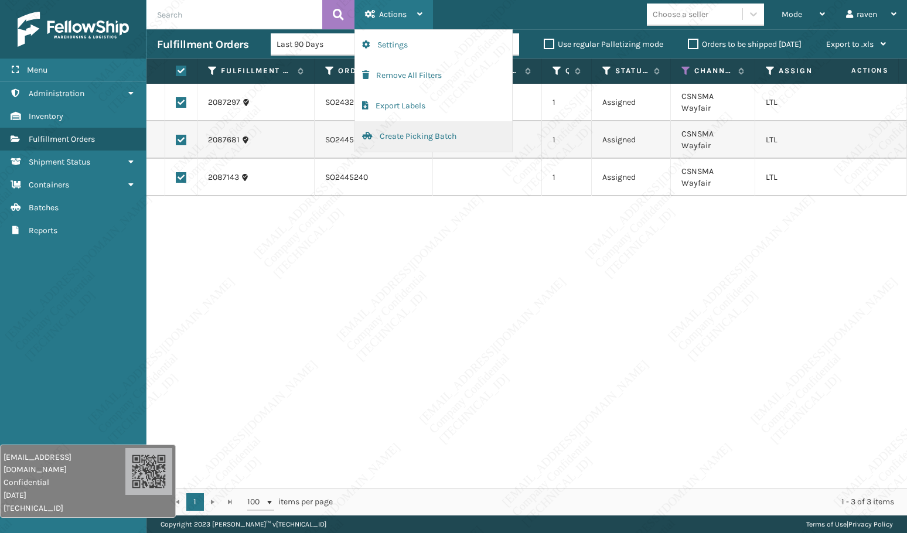
click at [409, 134] on button "Create Picking Batch" at bounding box center [433, 136] width 157 height 30
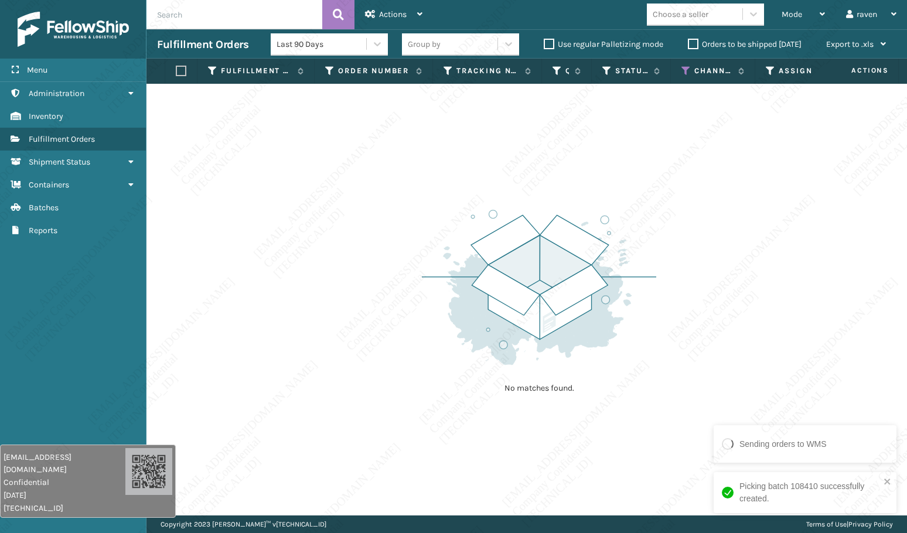
click at [560, 369] on div "No matches found." at bounding box center [539, 300] width 234 height 216
click at [683, 67] on icon at bounding box center [685, 71] width 9 height 11
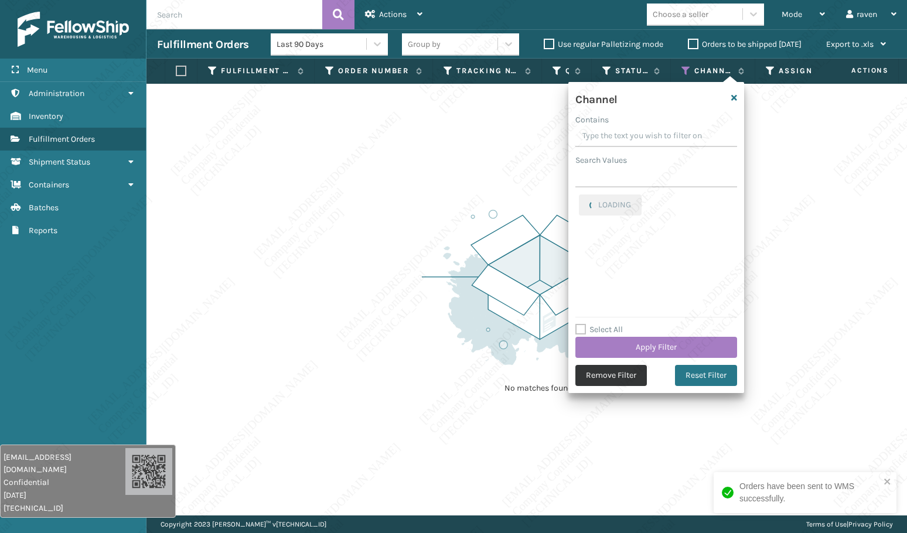
click at [606, 372] on button "Remove Filter" at bounding box center [610, 375] width 71 height 21
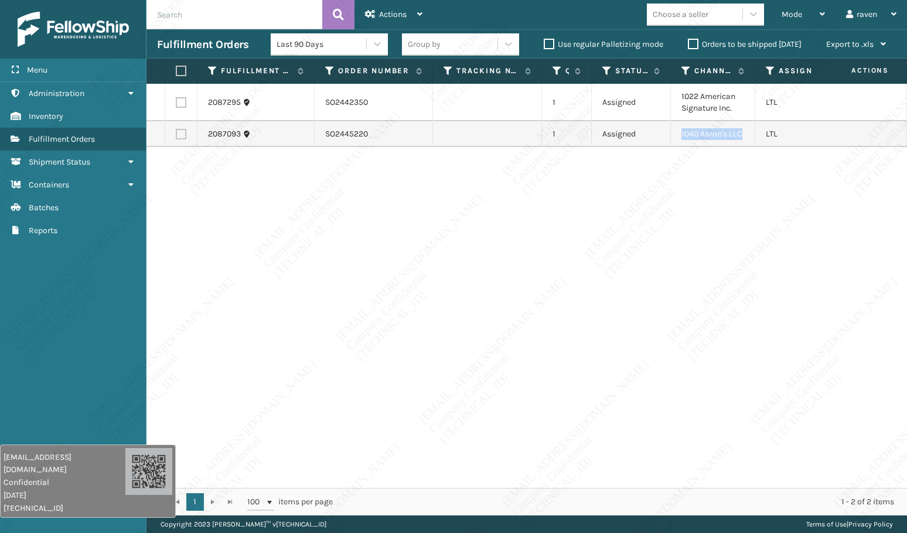
copy td "1040 Aaron's LLC"
drag, startPoint x: 741, startPoint y: 133, endPoint x: 677, endPoint y: 140, distance: 64.8
click at [677, 140] on td "1040 Aaron's LLC" at bounding box center [713, 134] width 84 height 26
click at [180, 138] on label at bounding box center [181, 134] width 11 height 11
click at [176, 136] on input "checkbox" at bounding box center [176, 133] width 1 height 8
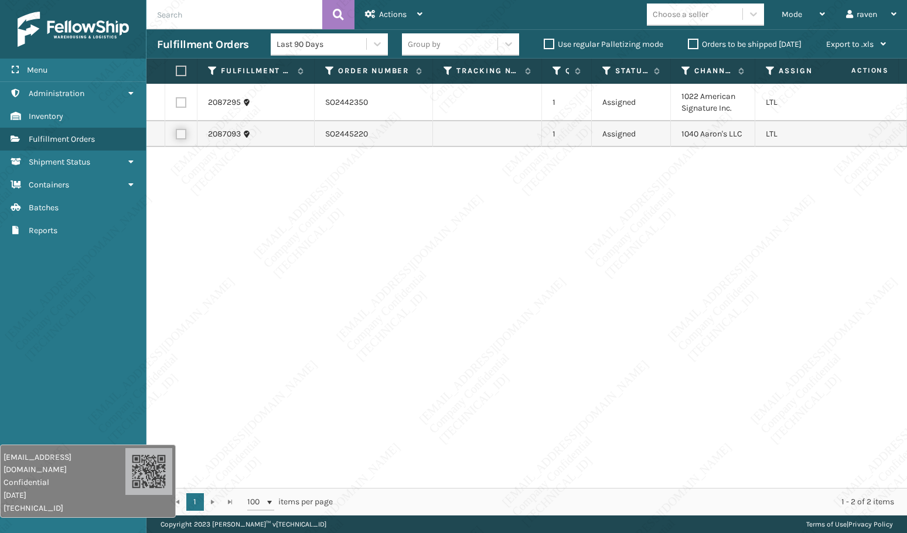
checkbox input "true"
click at [389, 16] on span "Actions" at bounding box center [393, 14] width 28 height 10
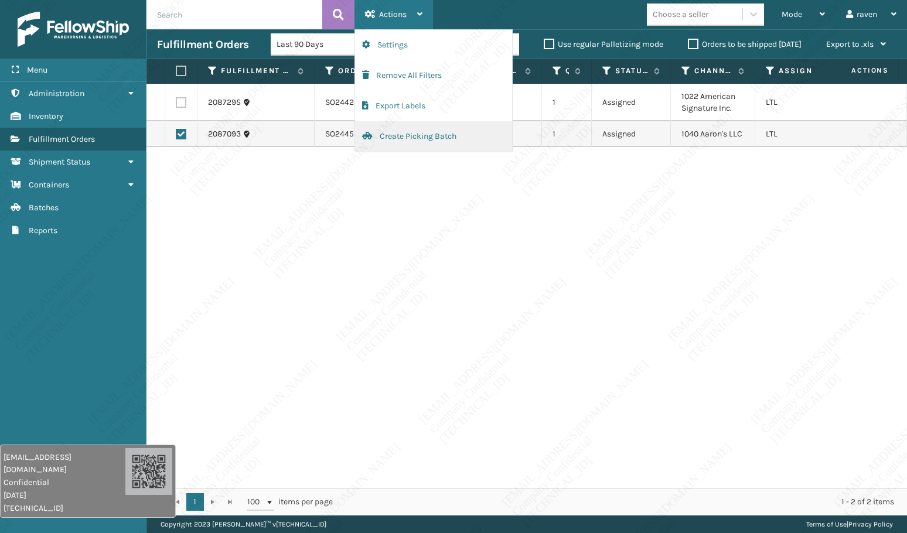
click at [394, 134] on button "Create Picking Batch" at bounding box center [433, 136] width 157 height 30
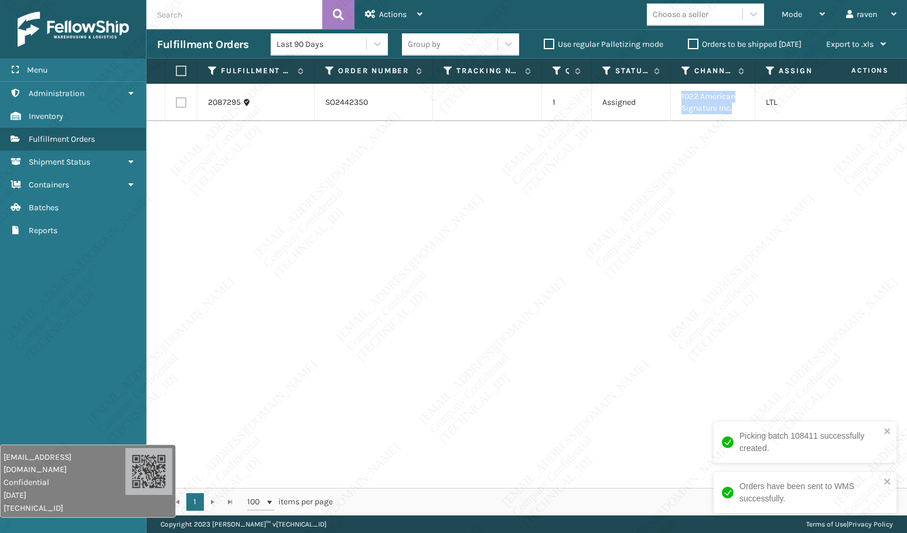
copy td "1022 American Signature Inc."
drag, startPoint x: 737, startPoint y: 108, endPoint x: 676, endPoint y: 95, distance: 62.3
click at [676, 95] on td "1022 American Signature Inc." at bounding box center [713, 102] width 84 height 37
click at [183, 71] on label at bounding box center [179, 71] width 7 height 11
click at [176, 71] on input "checkbox" at bounding box center [176, 71] width 1 height 8
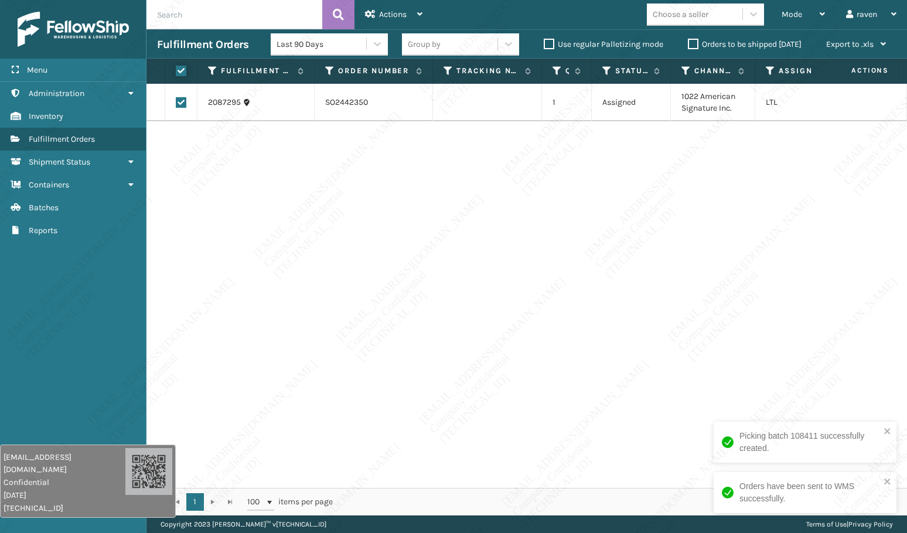
checkbox input "true"
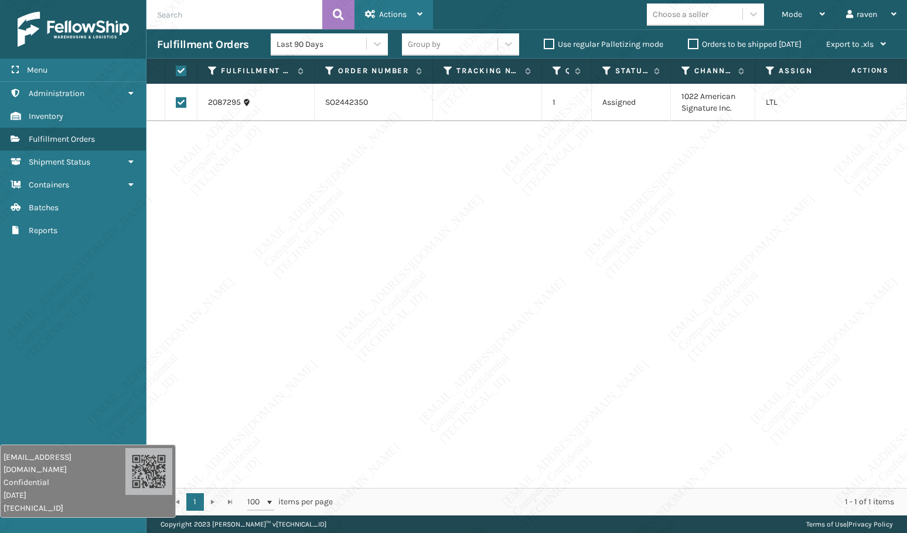
click at [414, 10] on div "Actions" at bounding box center [393, 14] width 57 height 29
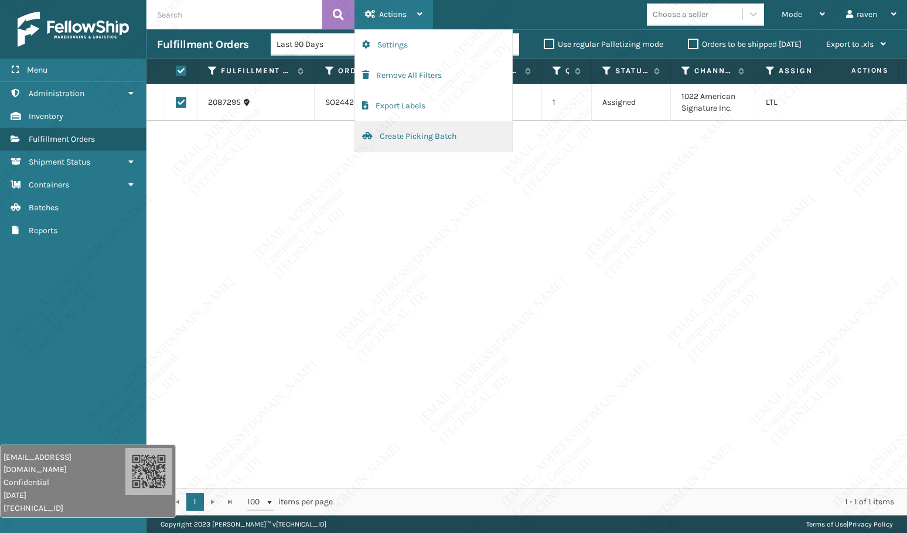
click at [399, 135] on button "Create Picking Batch" at bounding box center [433, 136] width 157 height 30
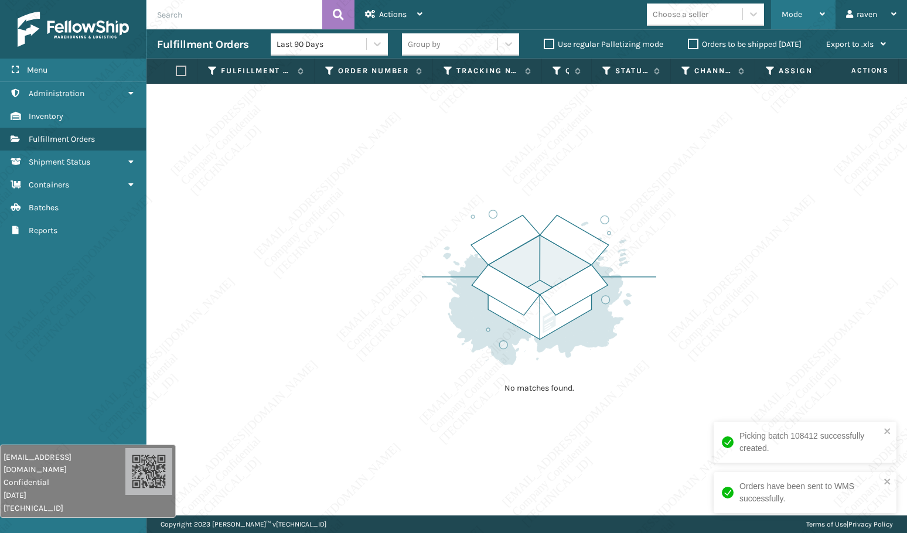
click at [792, 12] on span "Mode" at bounding box center [791, 14] width 20 height 10
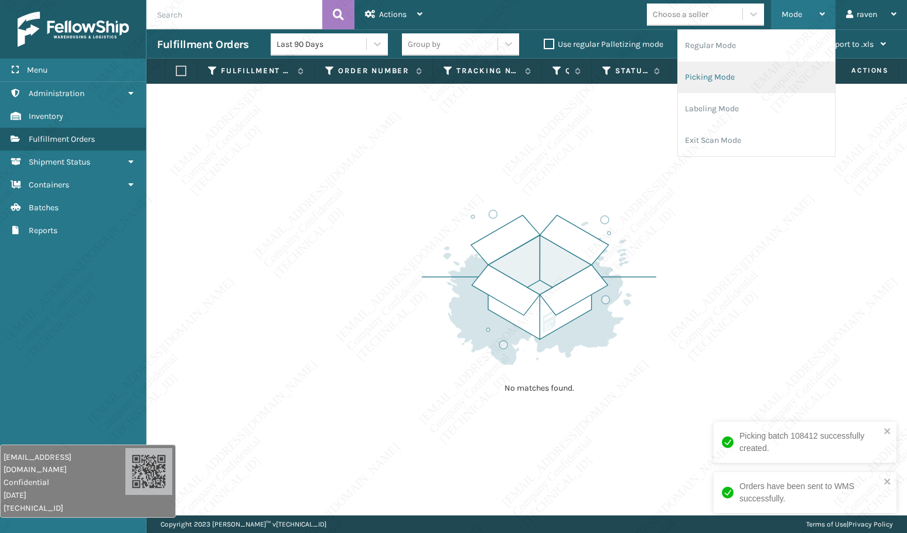
click at [729, 69] on li "Picking Mode" at bounding box center [756, 77] width 157 height 32
